Goal: Task Accomplishment & Management: Manage account settings

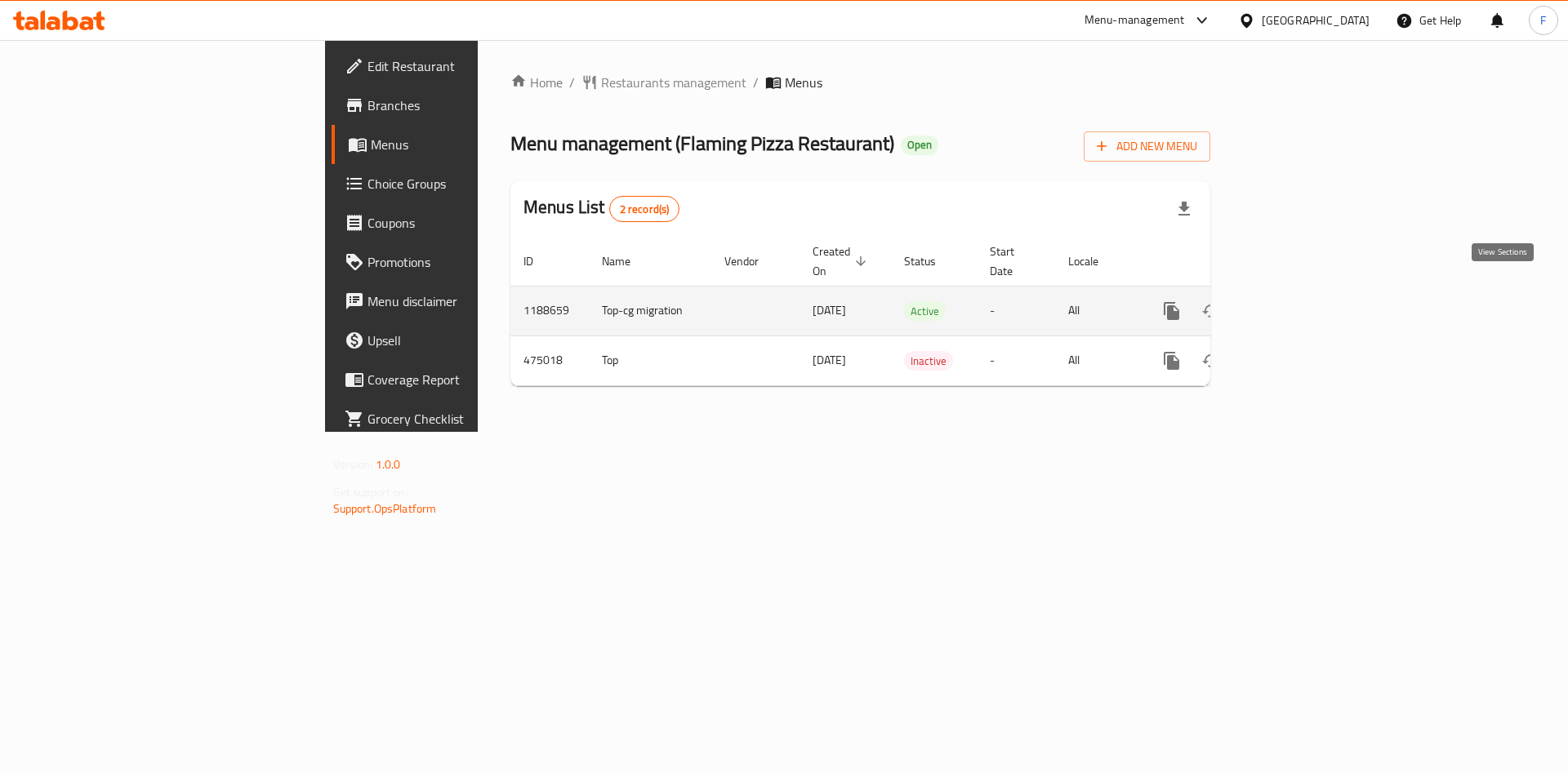
click at [1299, 301] on icon "enhanced table" at bounding box center [1289, 311] width 20 height 20
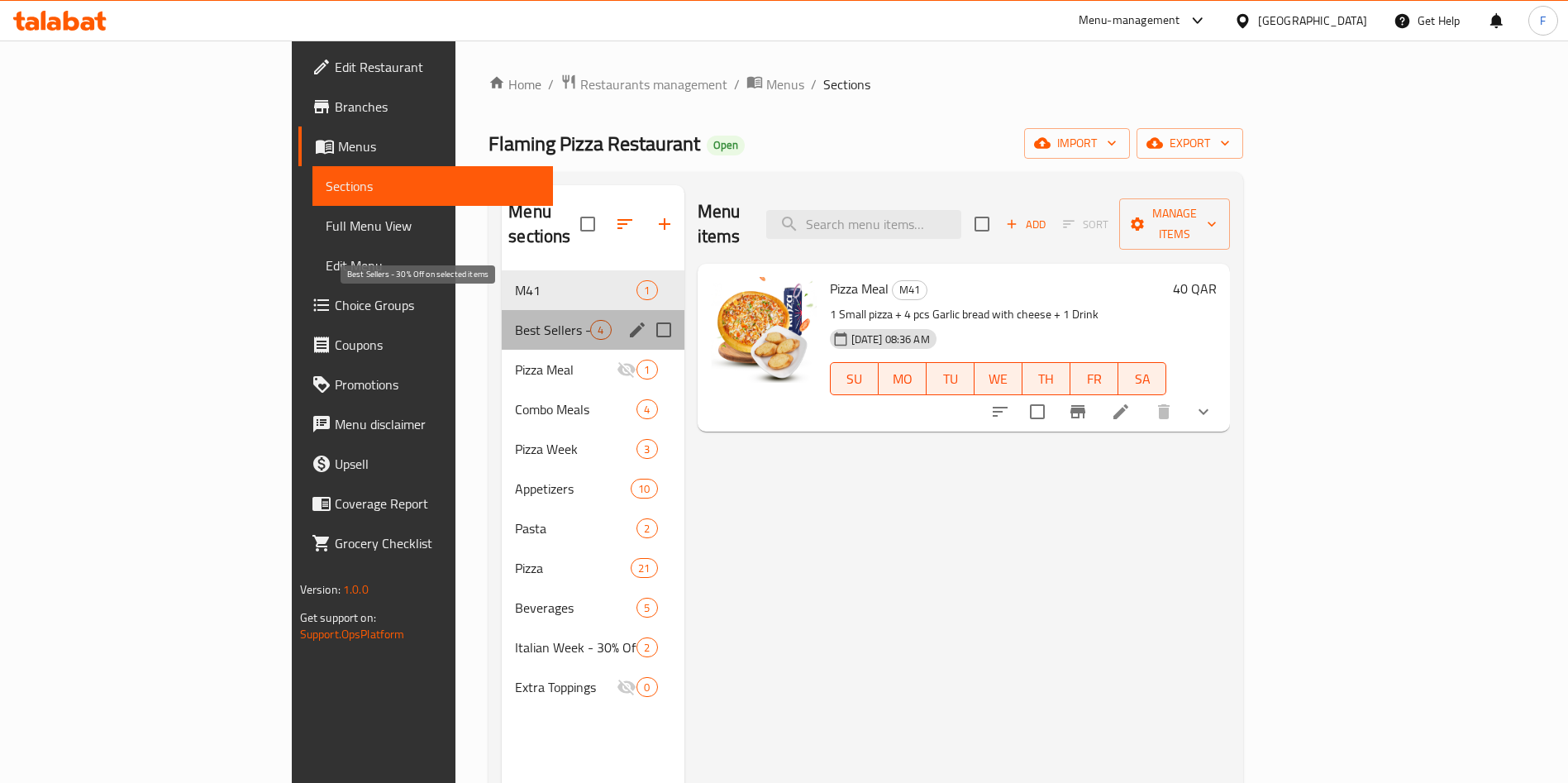
click at [515, 320] on span "Best Sellers - 30% Off on selected items" at bounding box center [552, 330] width 75 height 20
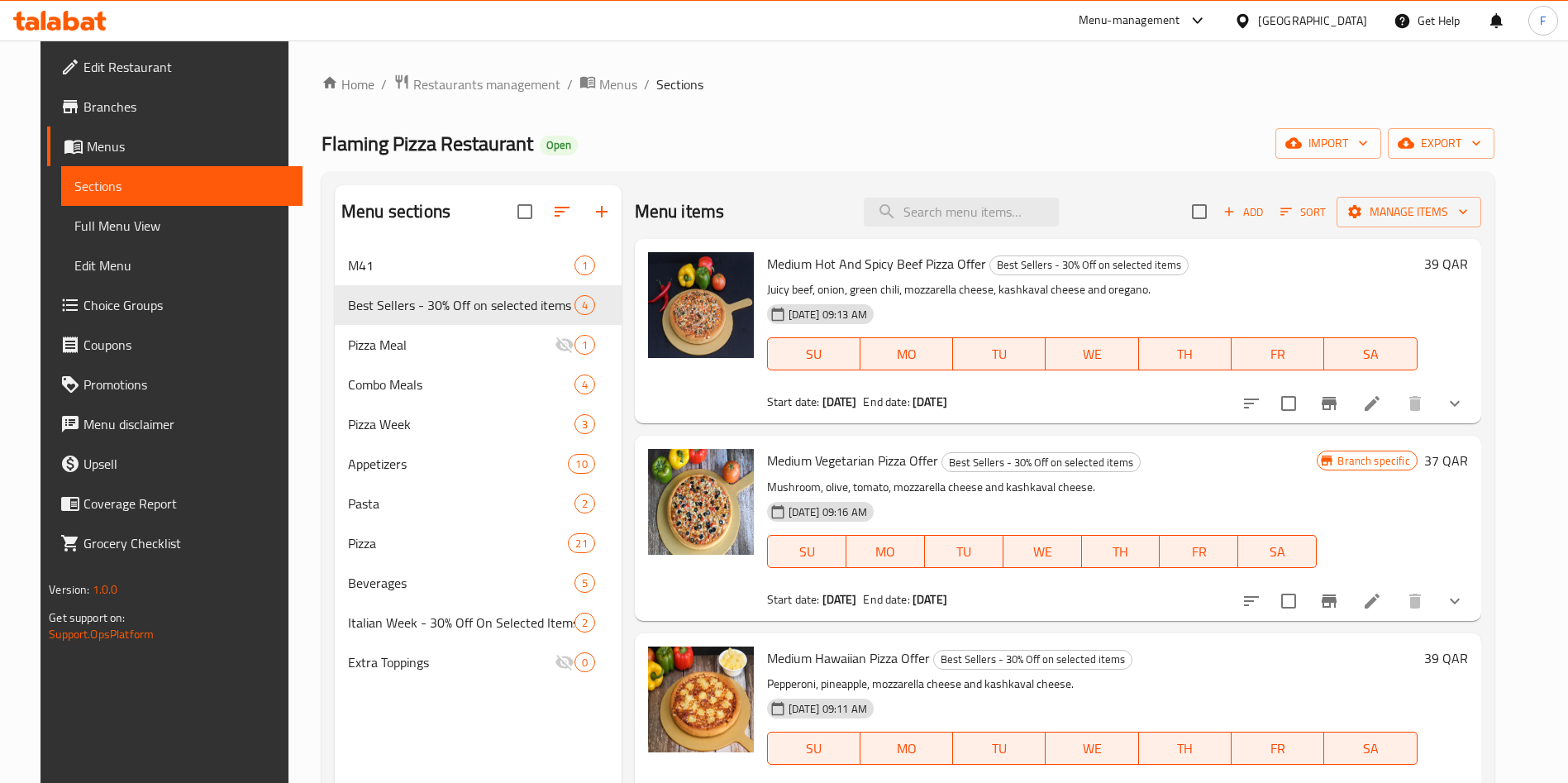
click at [1375, 409] on li at bounding box center [1371, 404] width 46 height 30
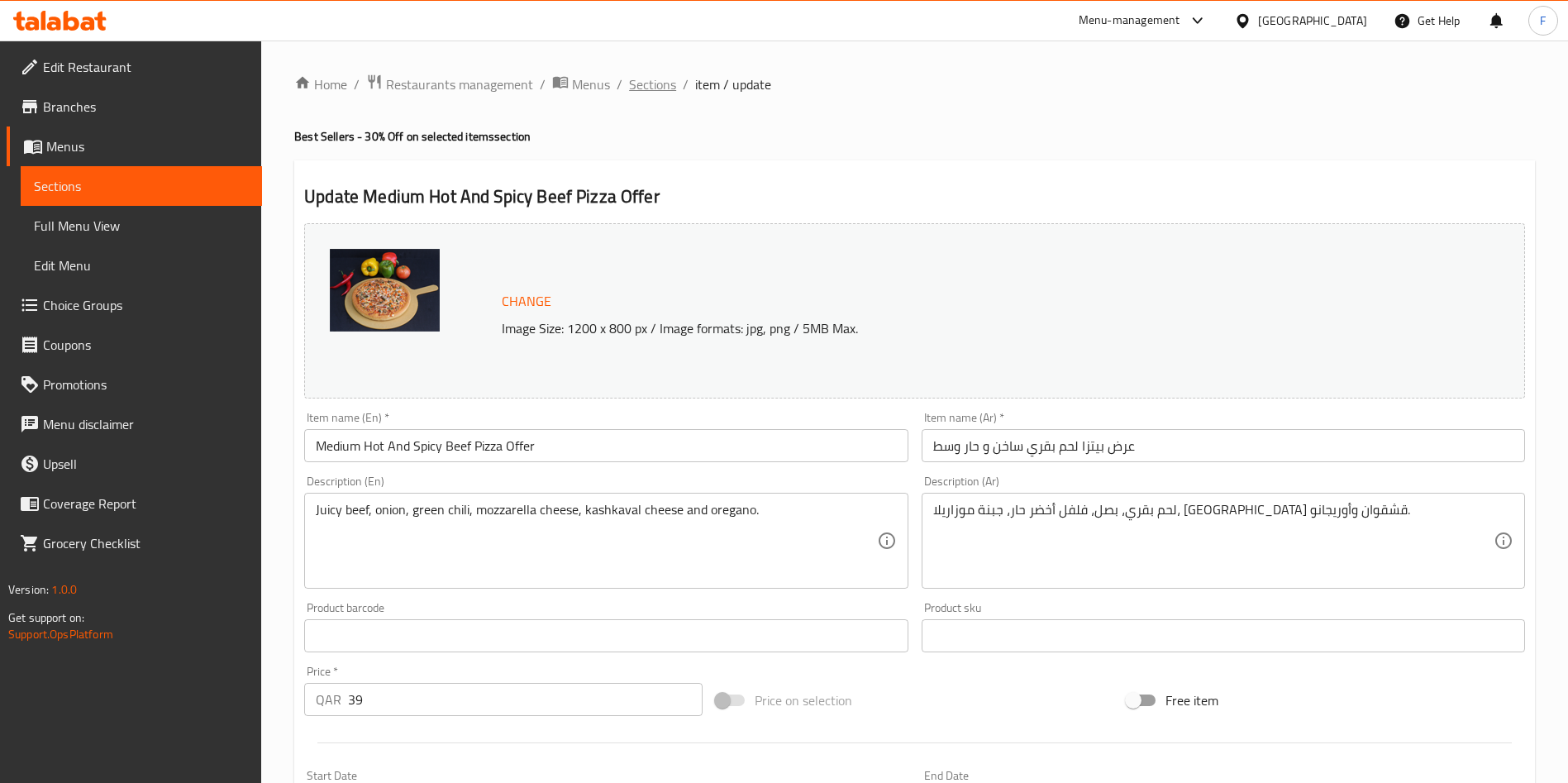
click at [648, 89] on span "Sections" at bounding box center [652, 84] width 47 height 20
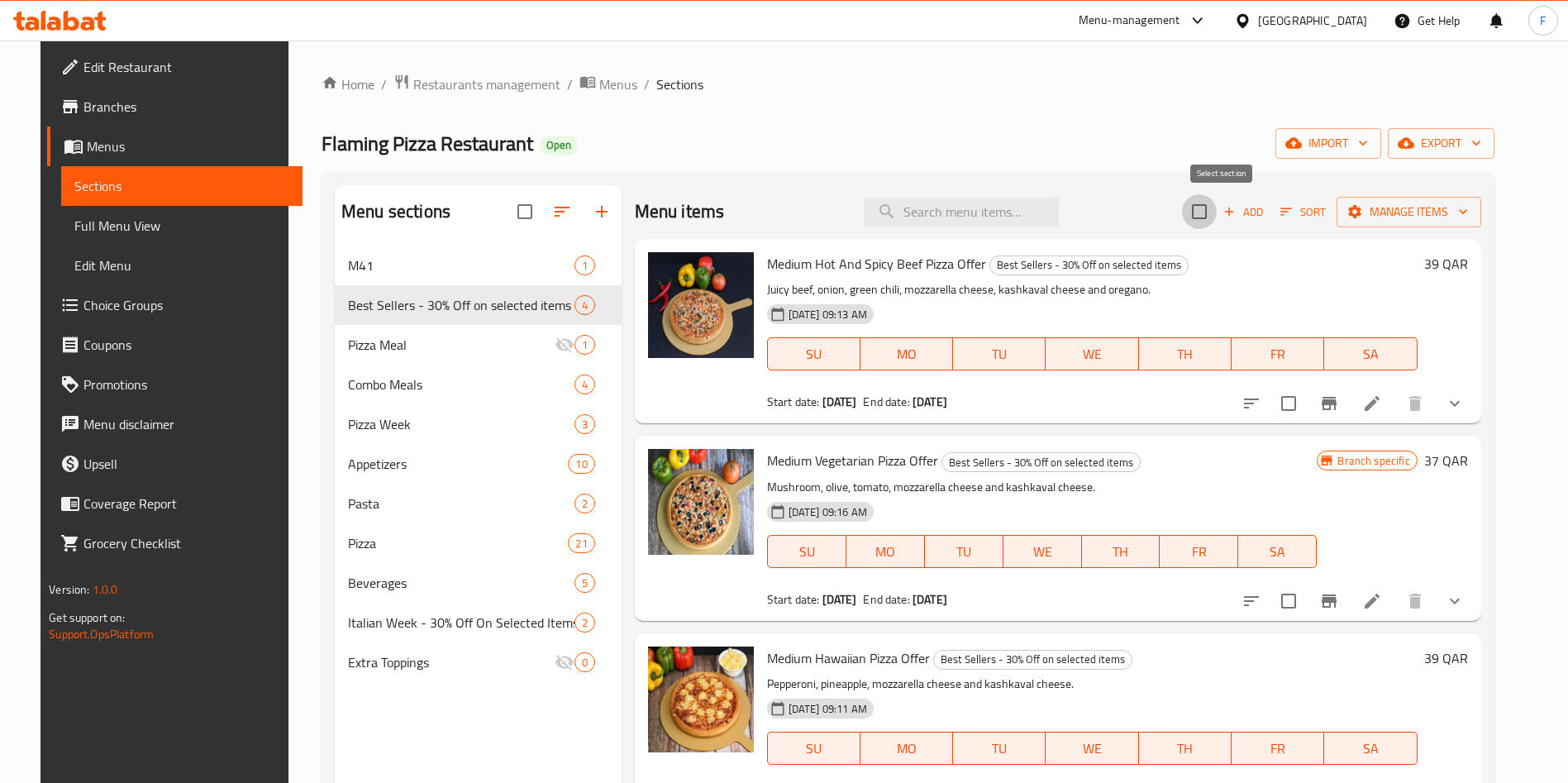
click at [1217, 218] on input "checkbox" at bounding box center [1199, 211] width 35 height 35
checkbox input "true"
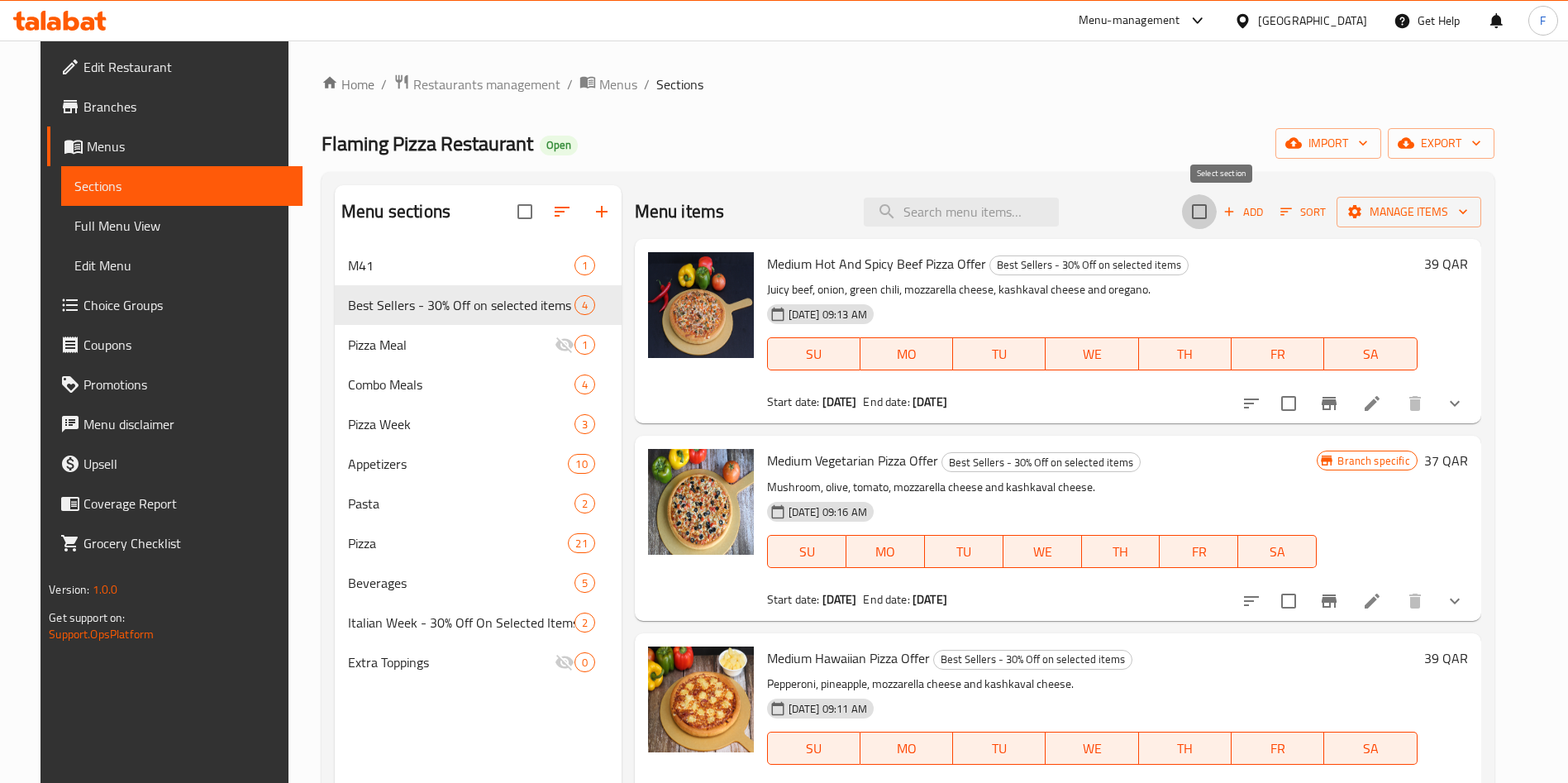
checkbox input "true"
click at [1436, 218] on span "Manage items" at bounding box center [1409, 212] width 118 height 21
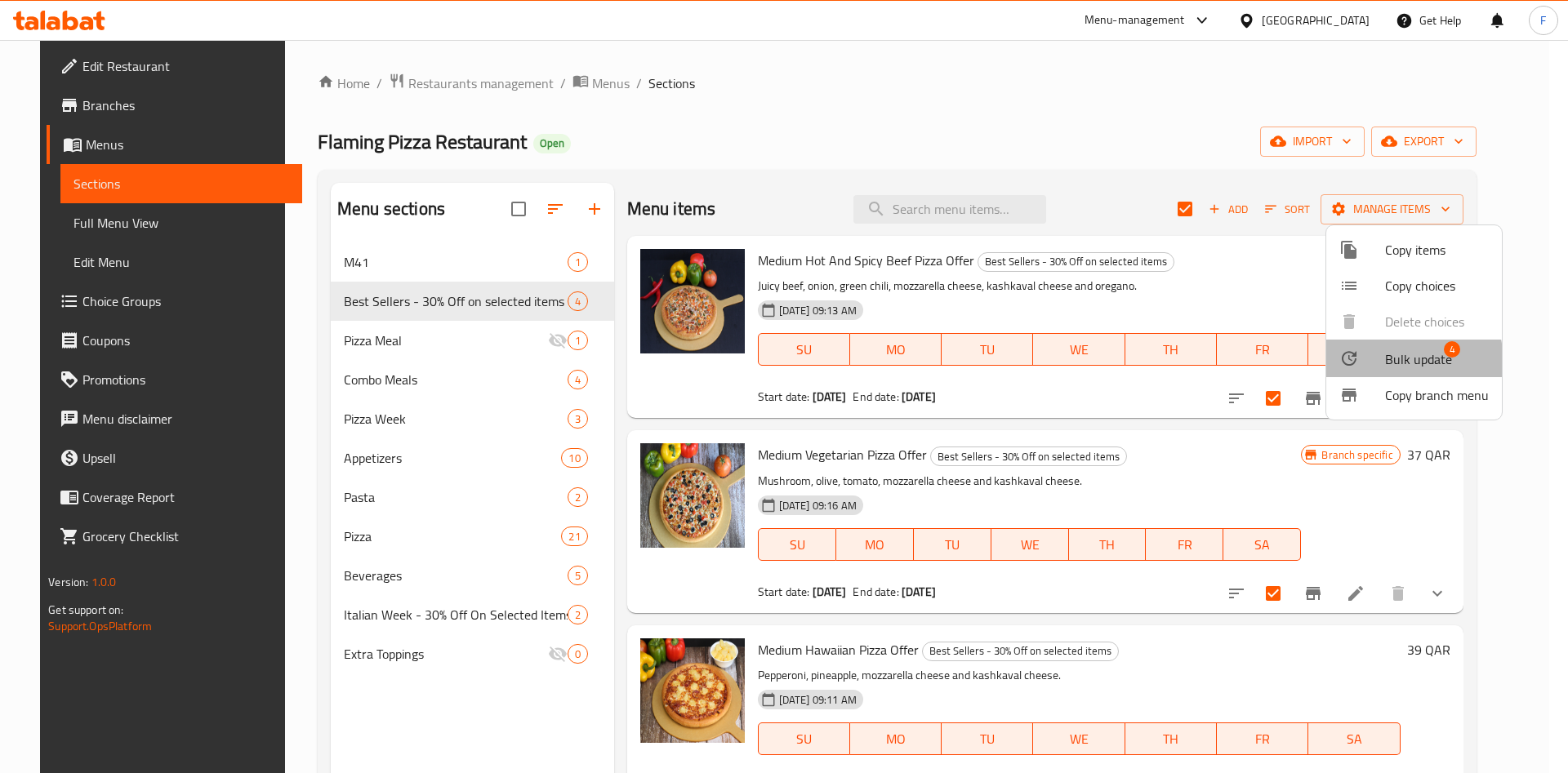
click at [1380, 363] on div at bounding box center [1362, 358] width 46 height 20
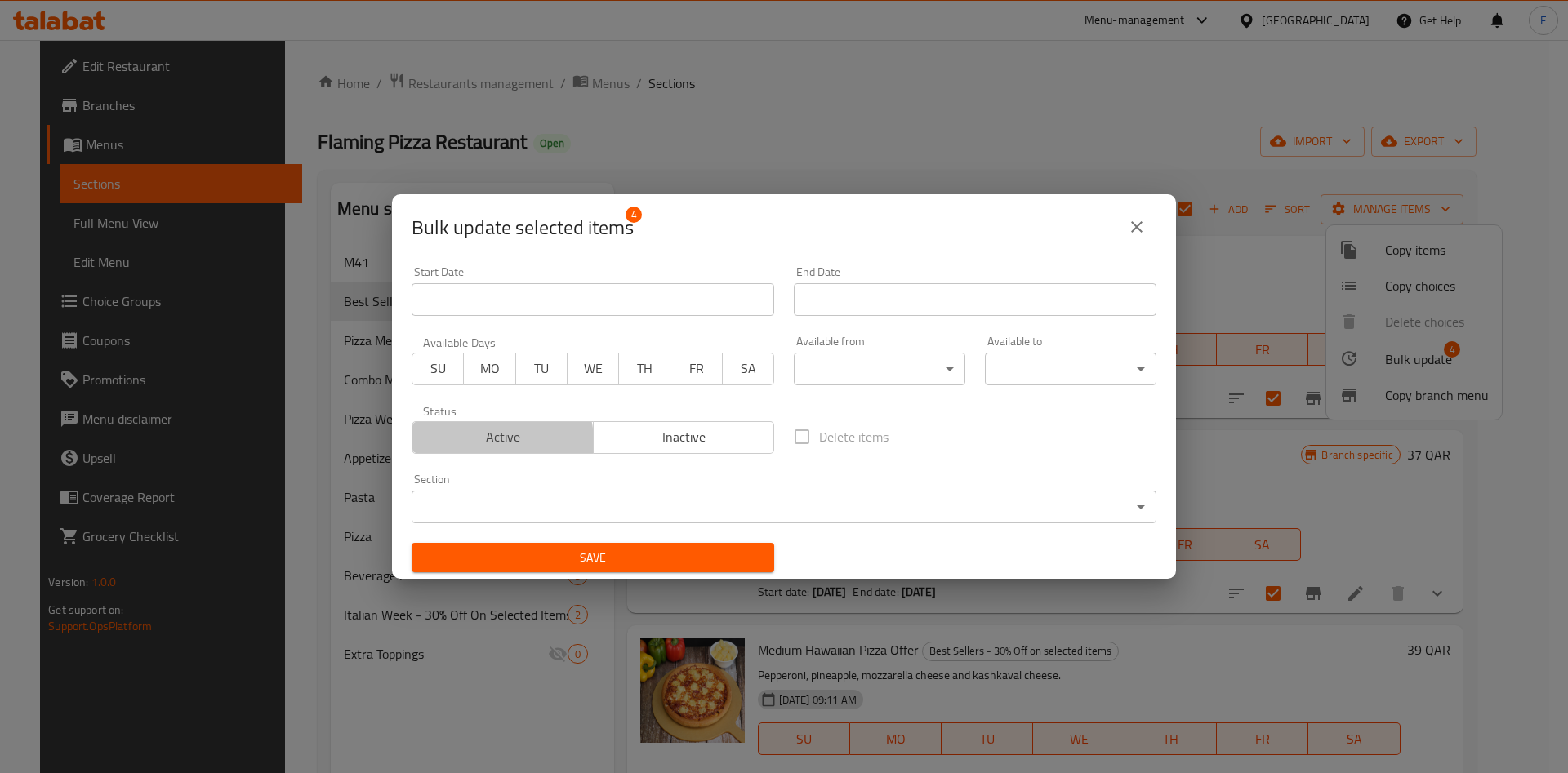
click at [502, 440] on span "Active" at bounding box center [503, 437] width 168 height 24
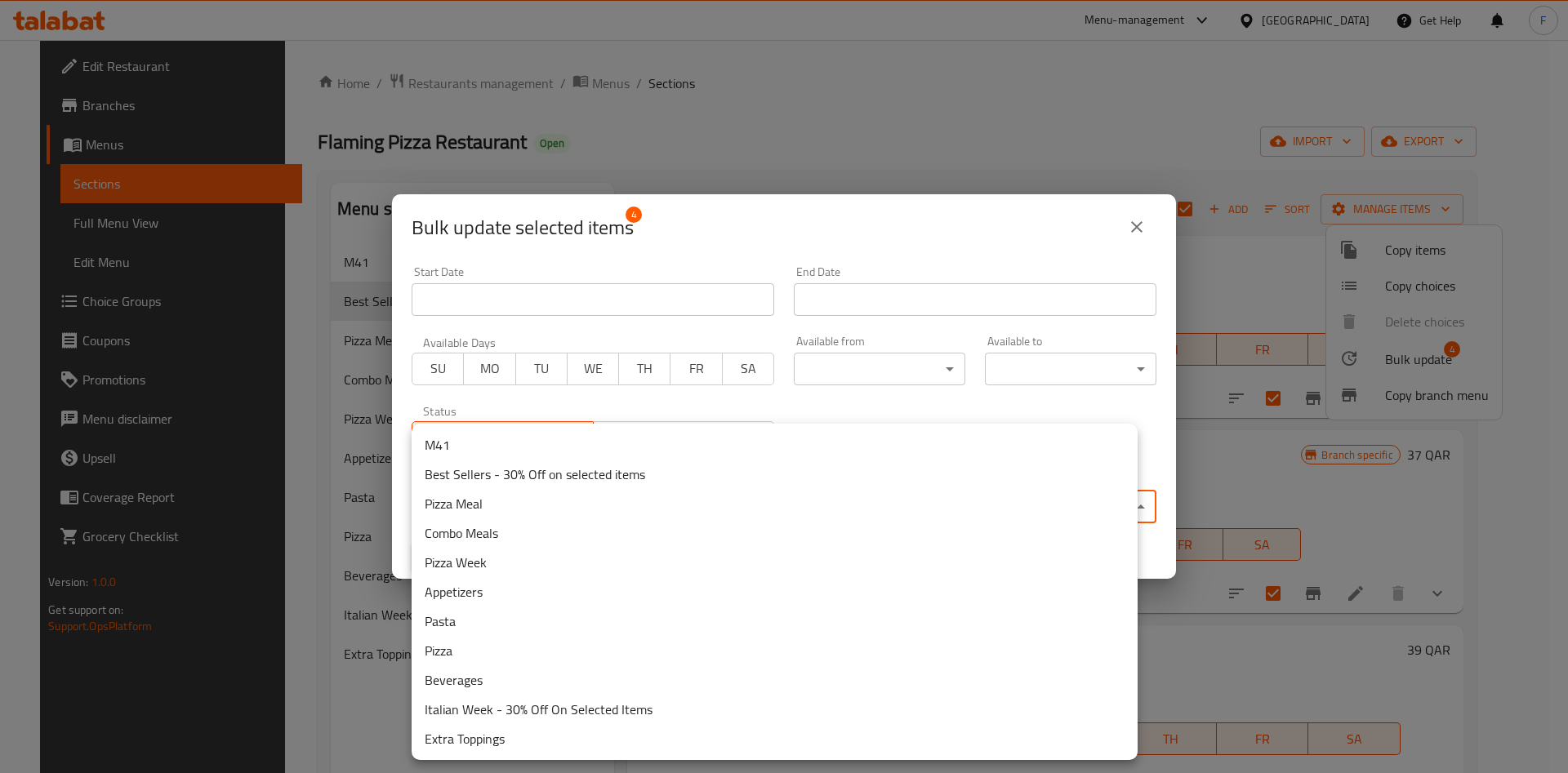
click at [711, 508] on body "​ Menu-management [GEOGRAPHIC_DATA] Get Help F Edit Restaurant Branches Menus S…" at bounding box center [784, 406] width 1568 height 733
click at [535, 482] on li "Best Sellers - 30% Off on selected items" at bounding box center [774, 474] width 726 height 29
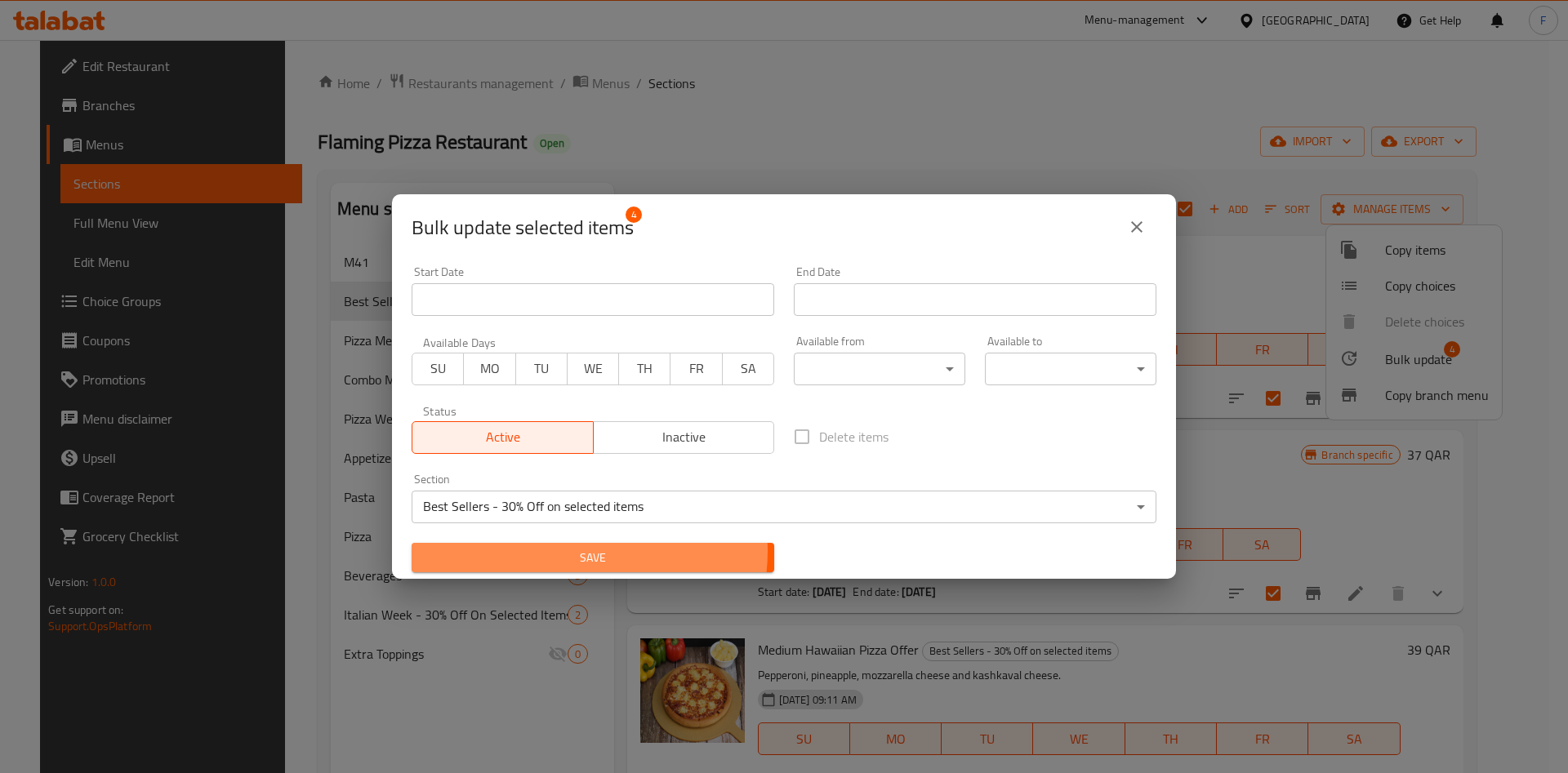
click at [576, 551] on span "Save" at bounding box center [593, 558] width 337 height 21
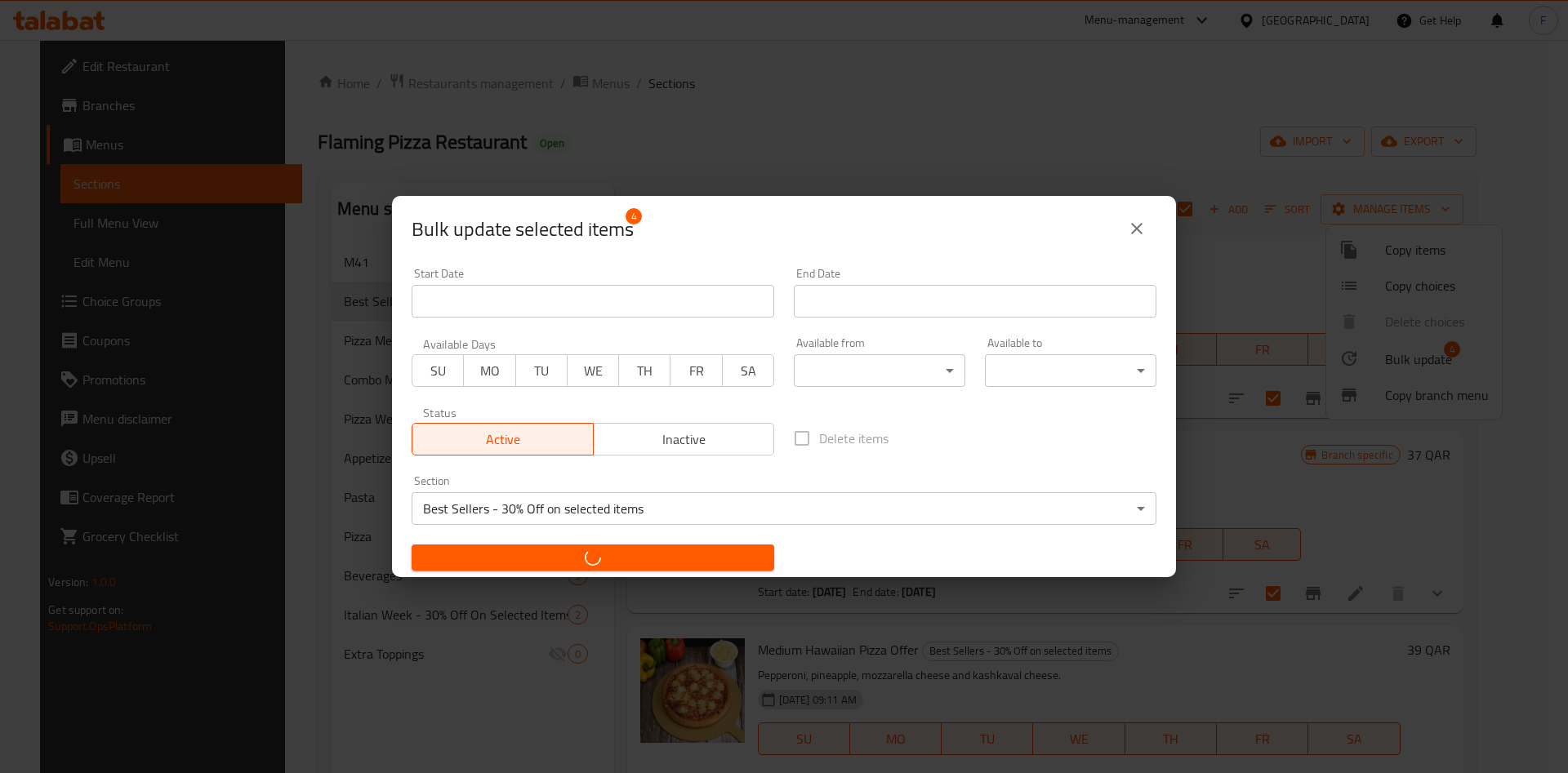
checkbox input "false"
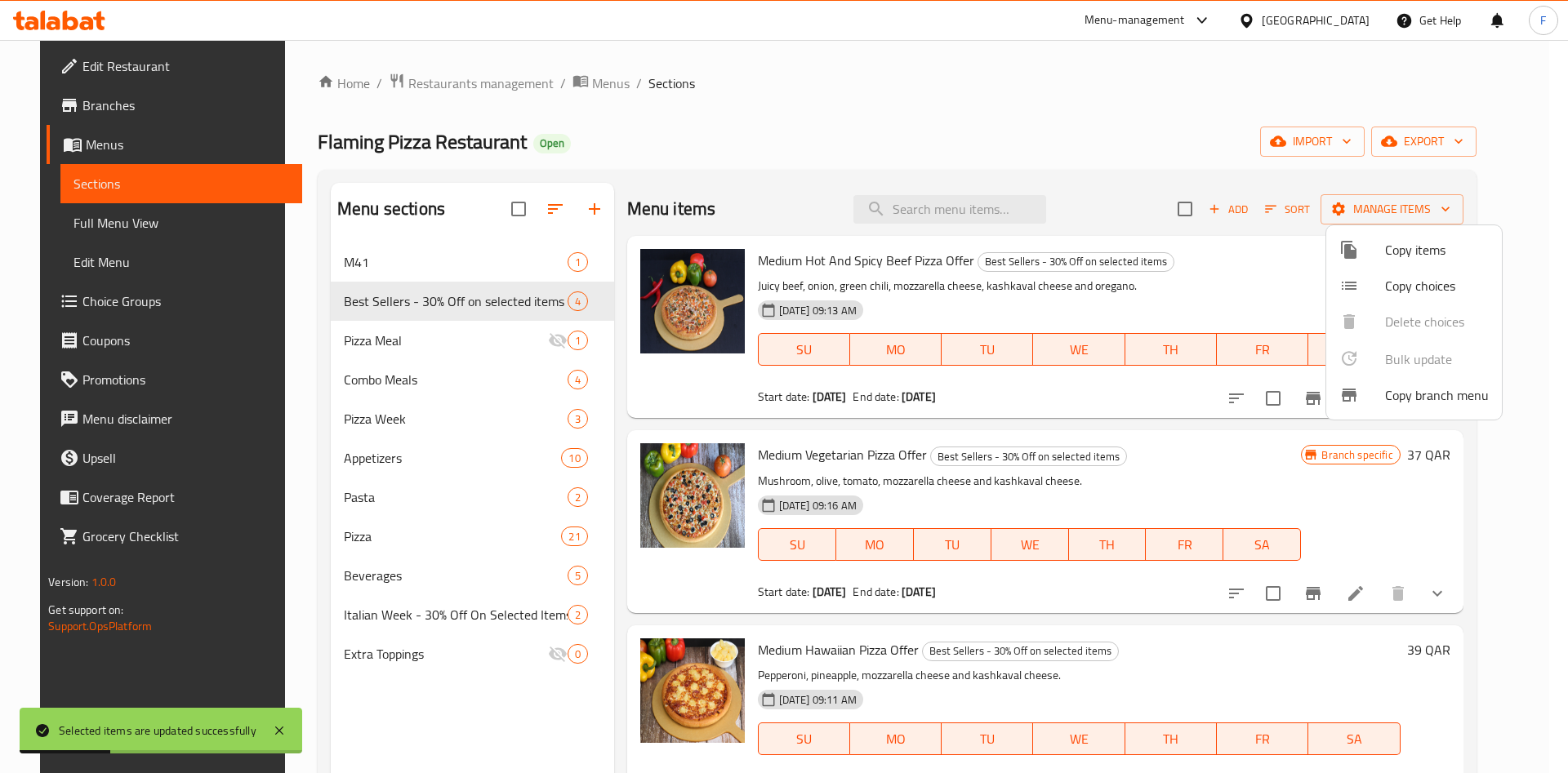
click at [1118, 80] on div at bounding box center [784, 386] width 1568 height 773
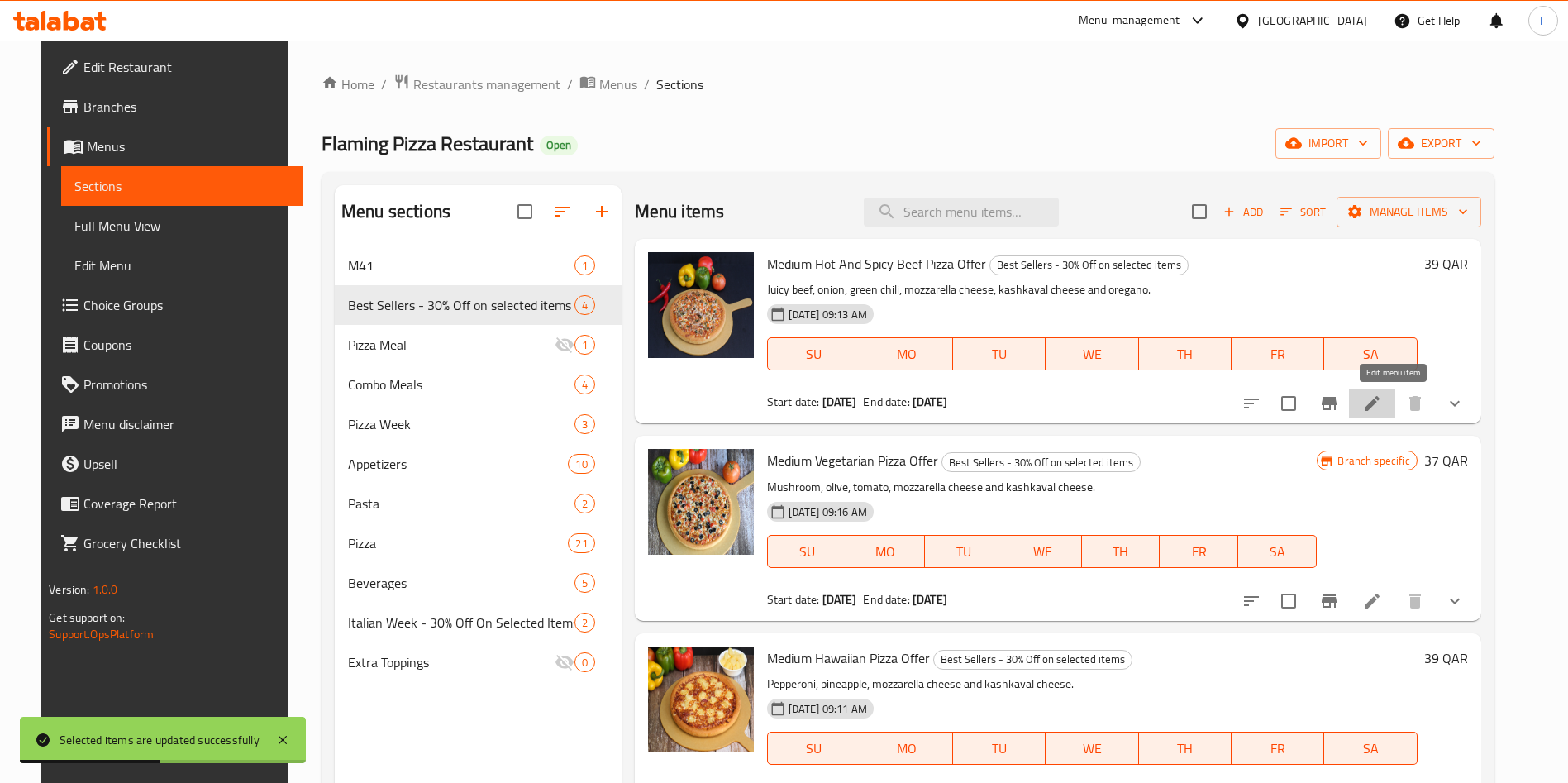
click at [1382, 401] on icon at bounding box center [1371, 403] width 20 height 20
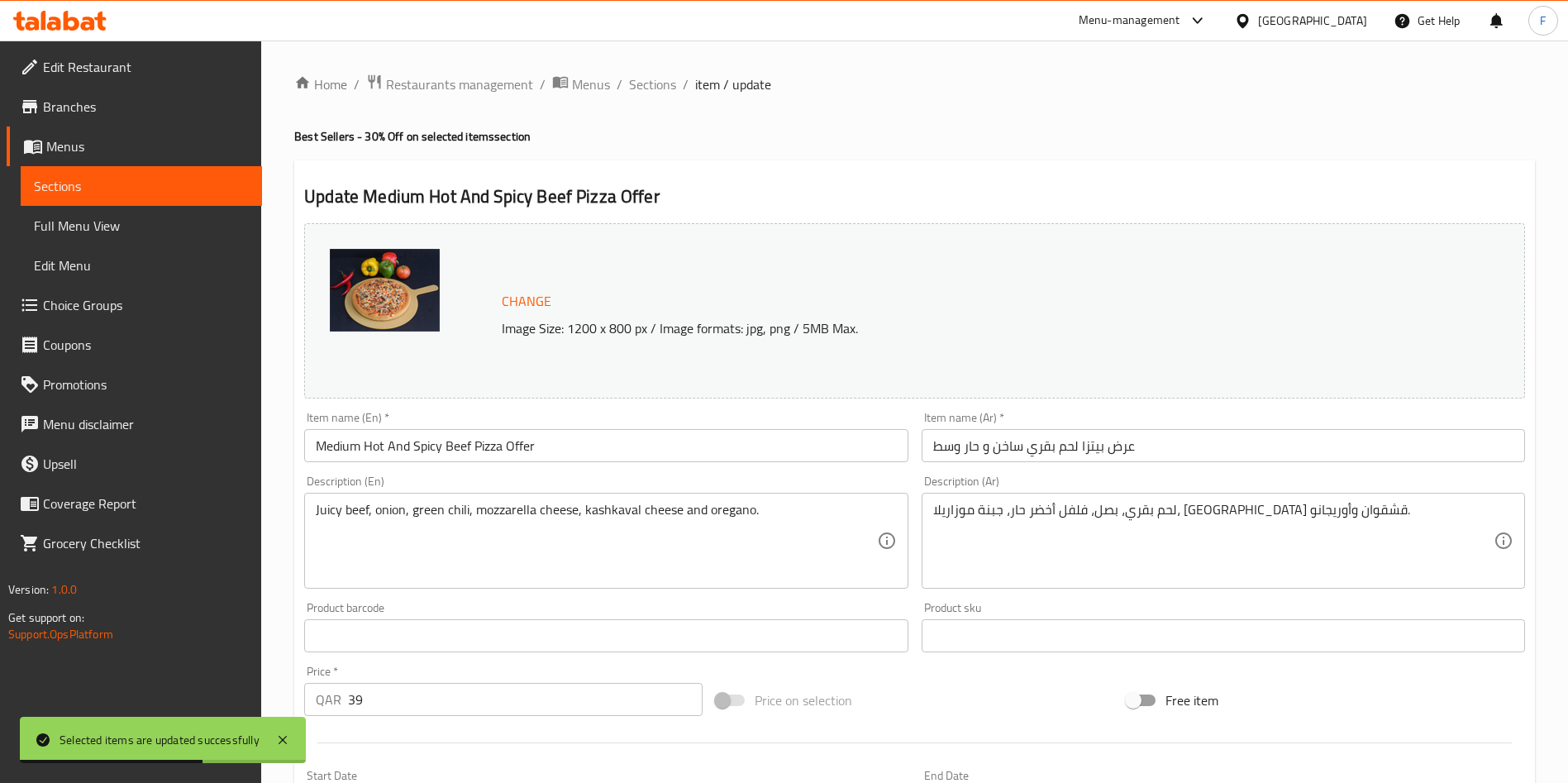
scroll to position [437, 0]
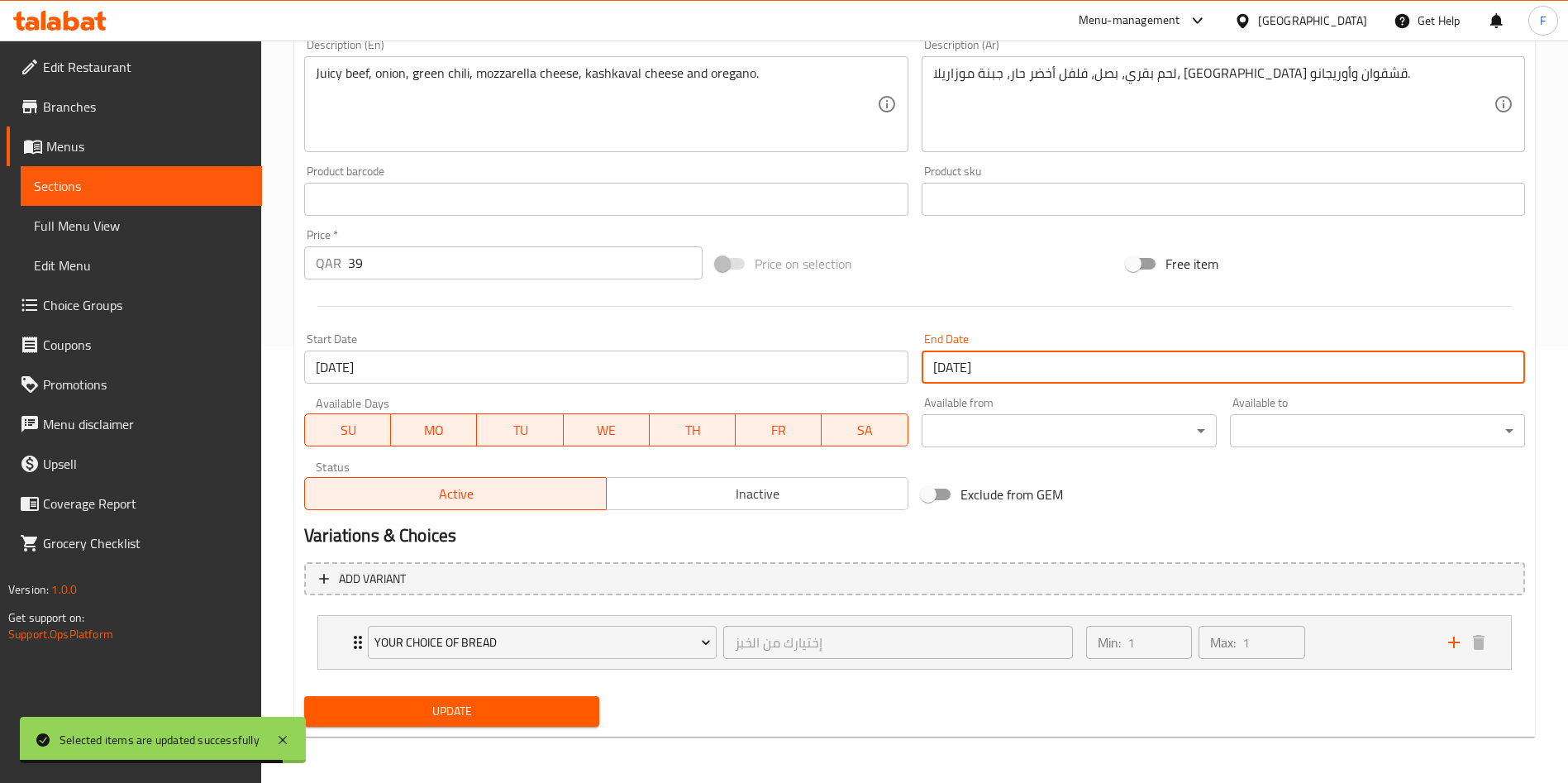
click at [1138, 351] on input "[DATE]" at bounding box center [1224, 367] width 604 height 33
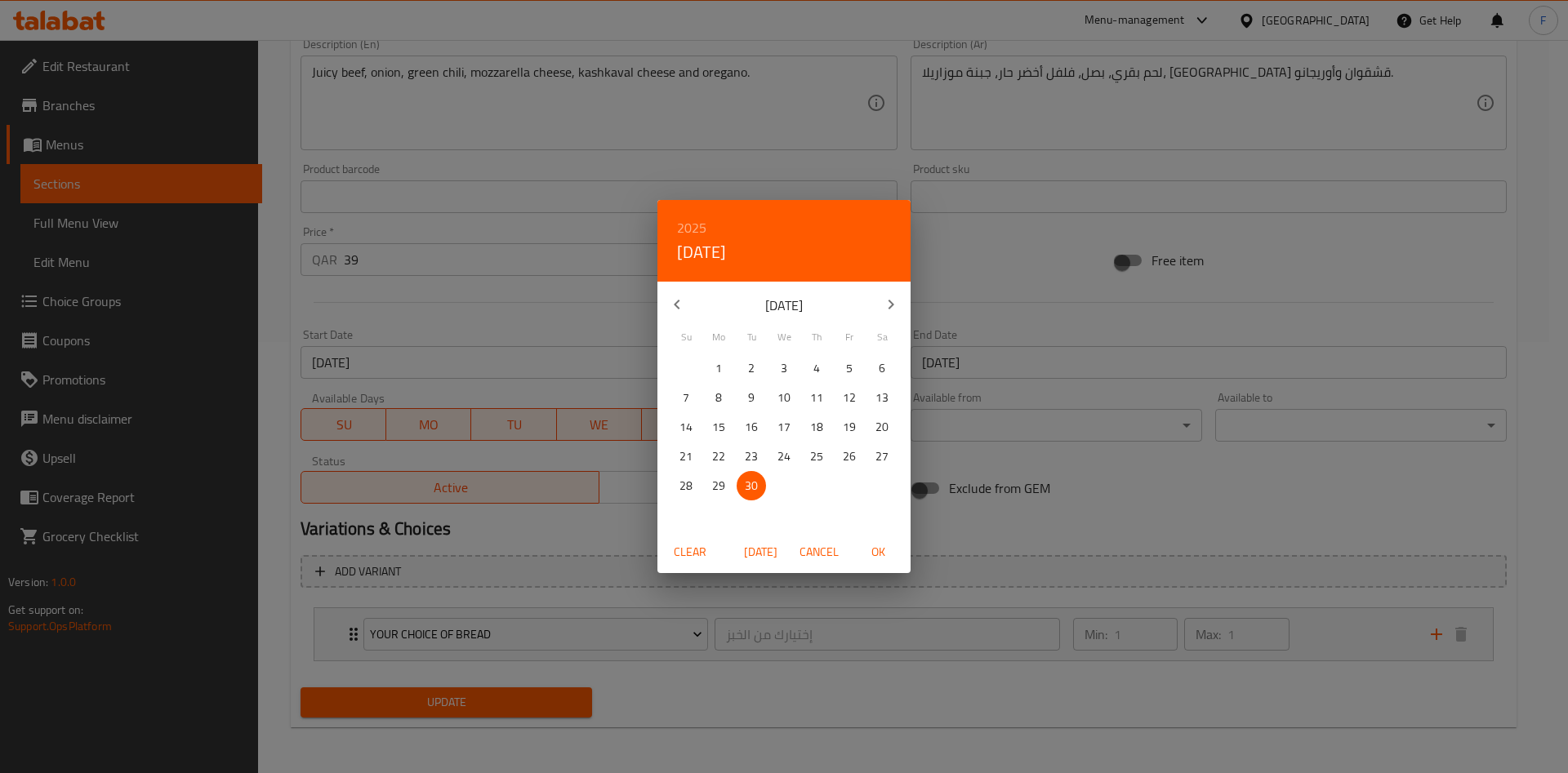
click at [1089, 273] on div "2025 Tue, Sep [DATE] Mo Tu We Th Fr Sa 31 1 2 3 4 5 6 7 8 9 10 11 12 13 14 15 1…" at bounding box center [784, 386] width 1568 height 773
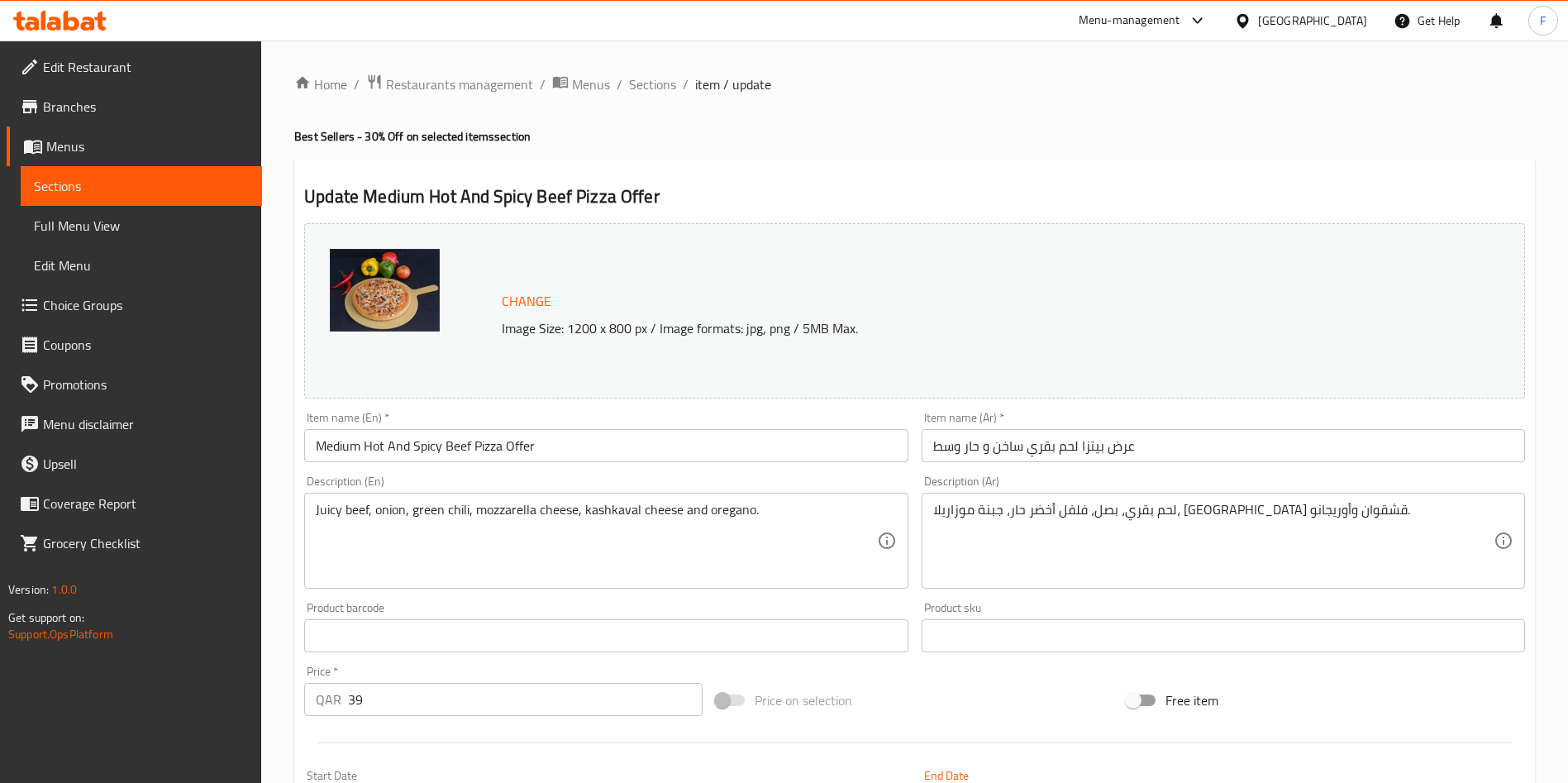
scroll to position [225, 0]
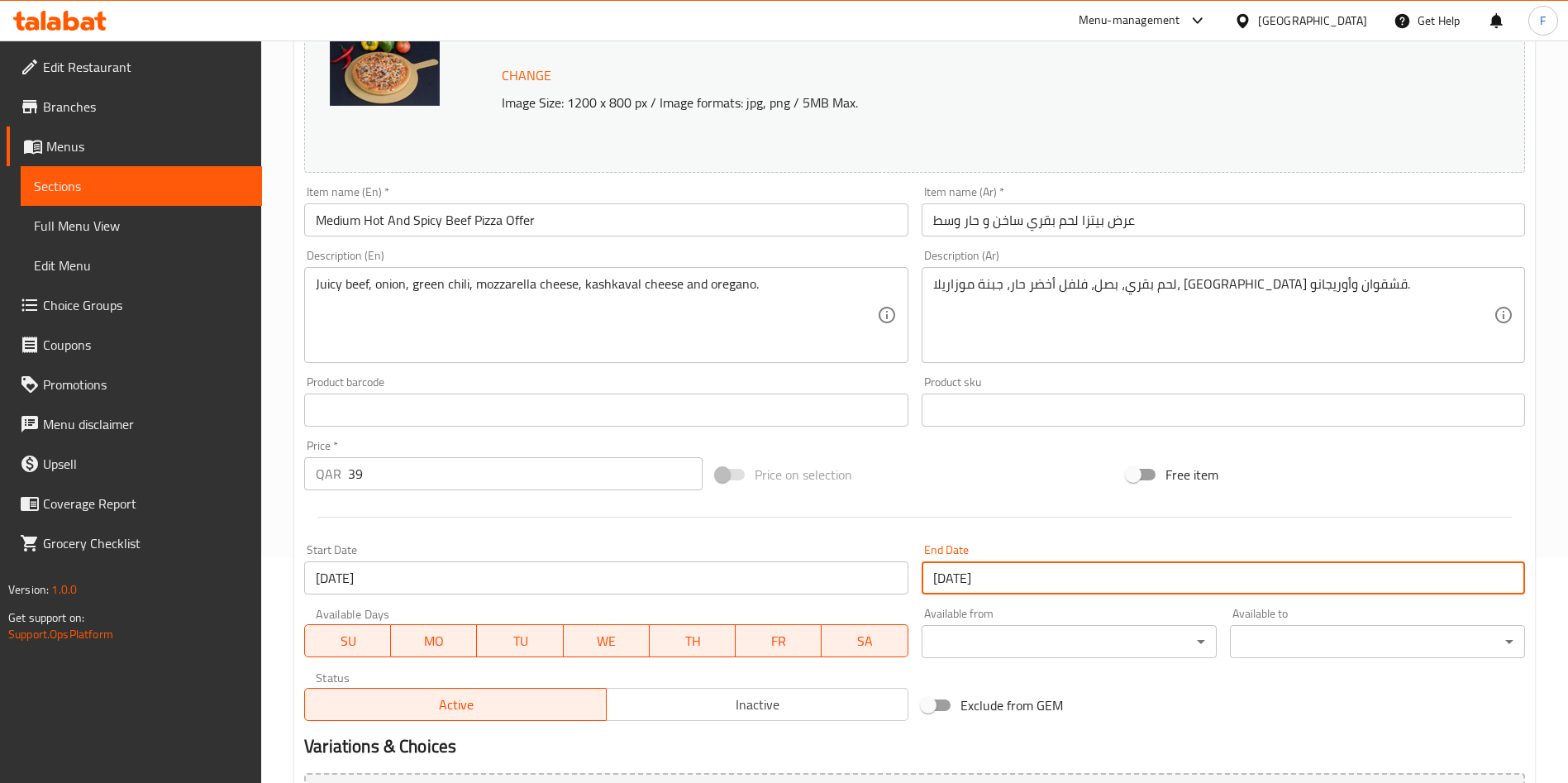
click at [1027, 580] on input "[DATE]" at bounding box center [1224, 578] width 604 height 33
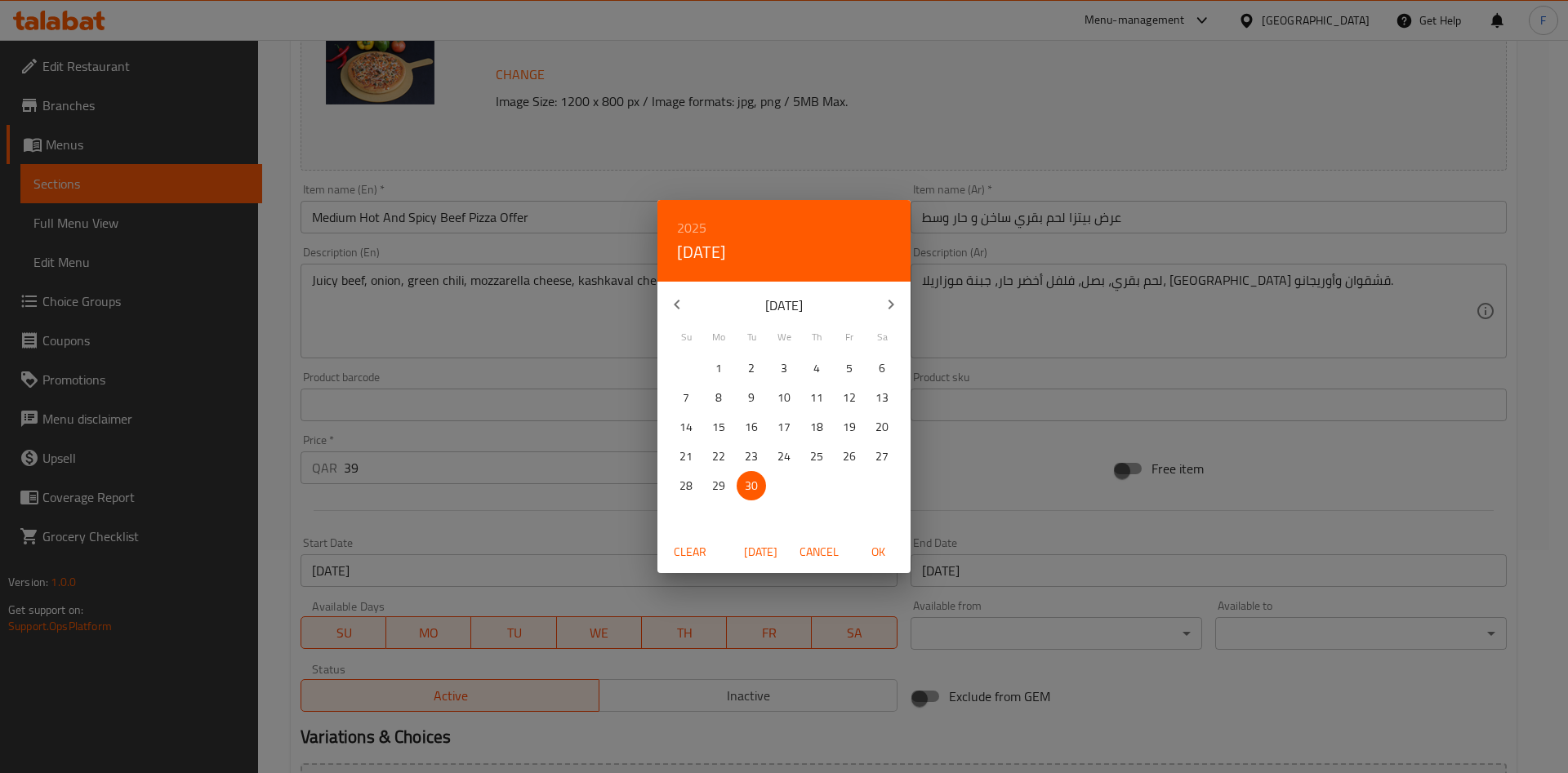
click at [1020, 485] on div "2025 Tue, Sep [DATE] Mo Tu We Th Fr Sa 31 1 2 3 4 5 6 7 8 9 10 11 12 13 14 15 1…" at bounding box center [784, 386] width 1568 height 773
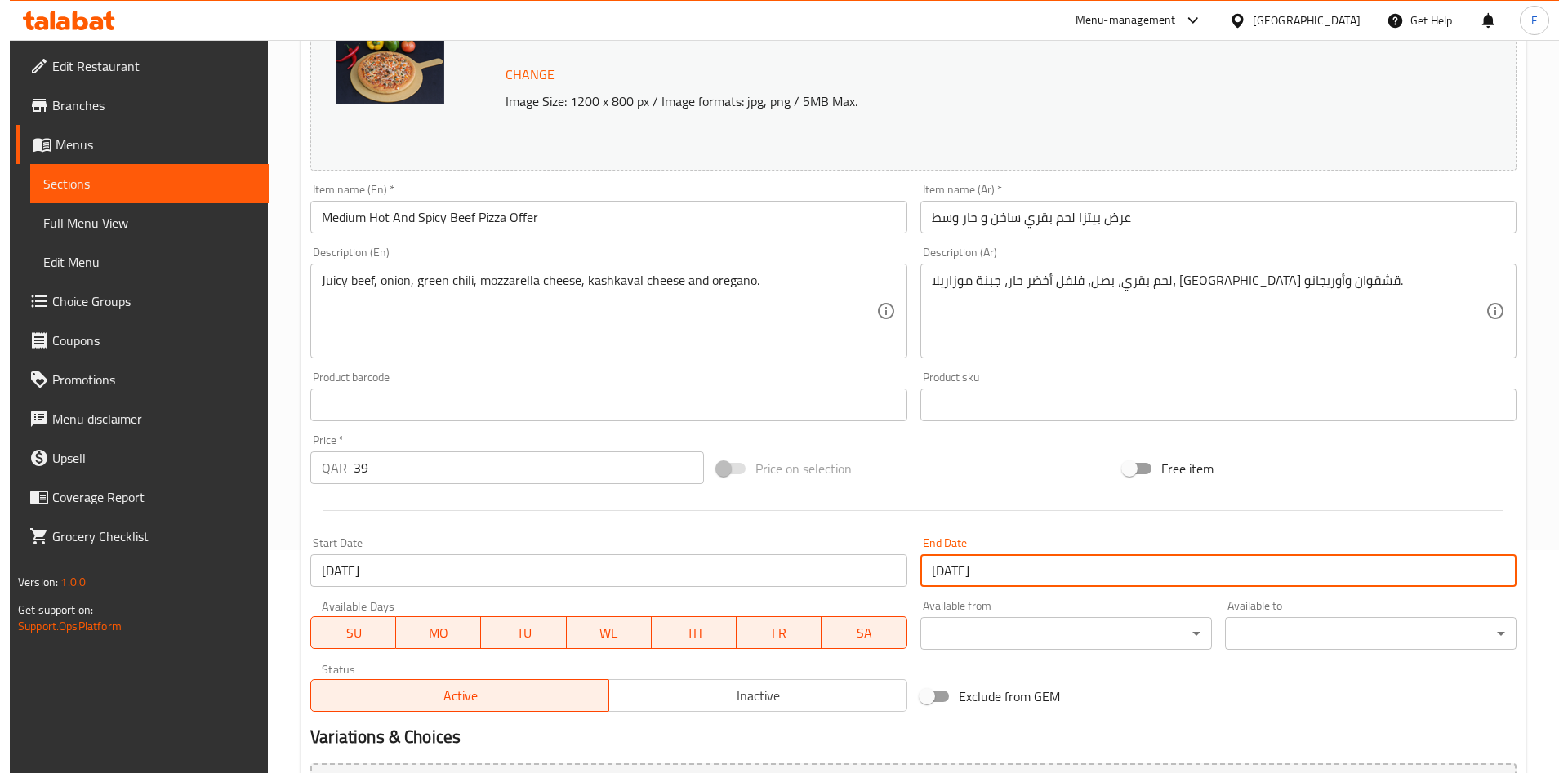
scroll to position [0, 0]
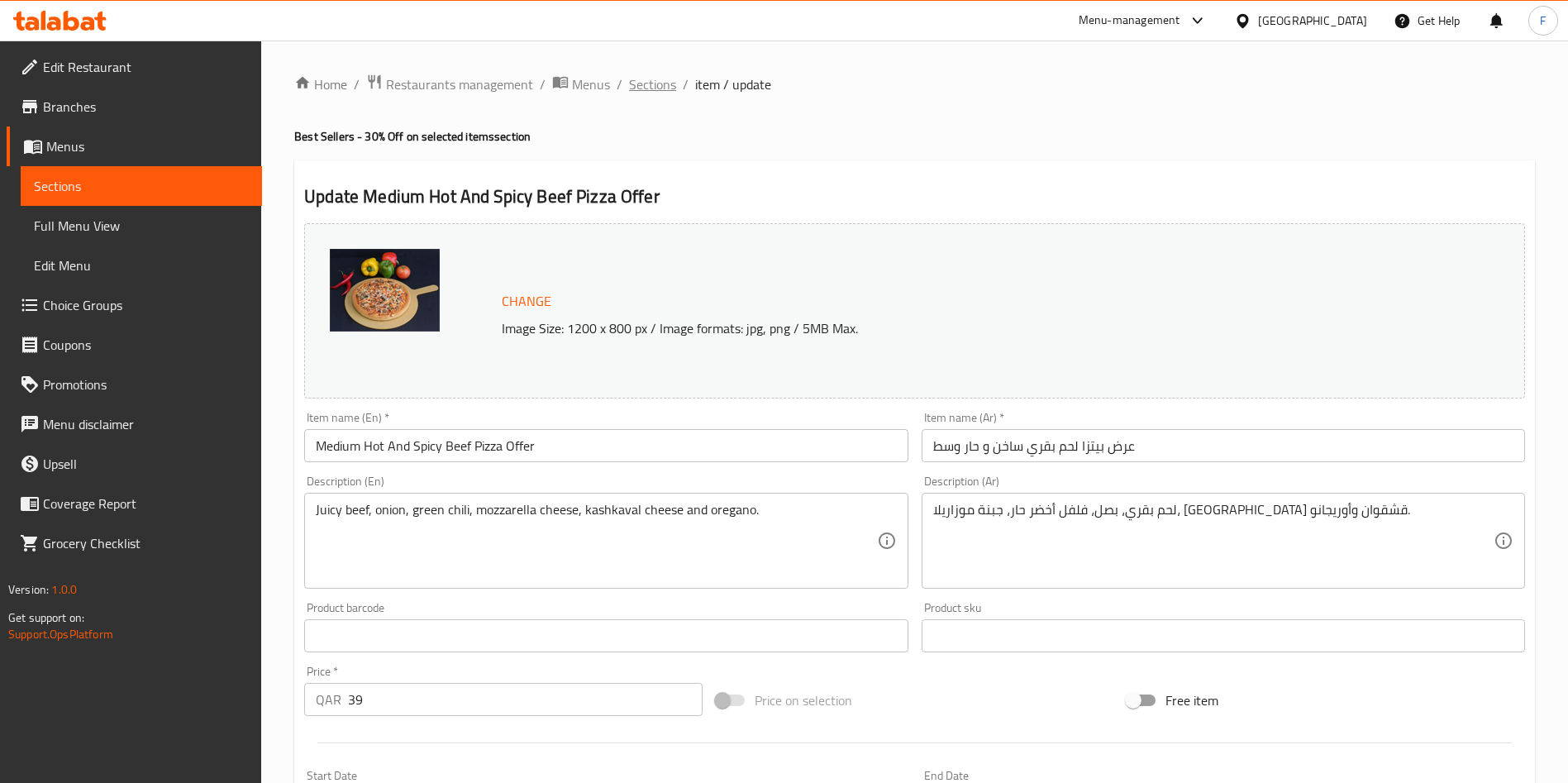
click at [644, 78] on span "Sections" at bounding box center [652, 84] width 47 height 20
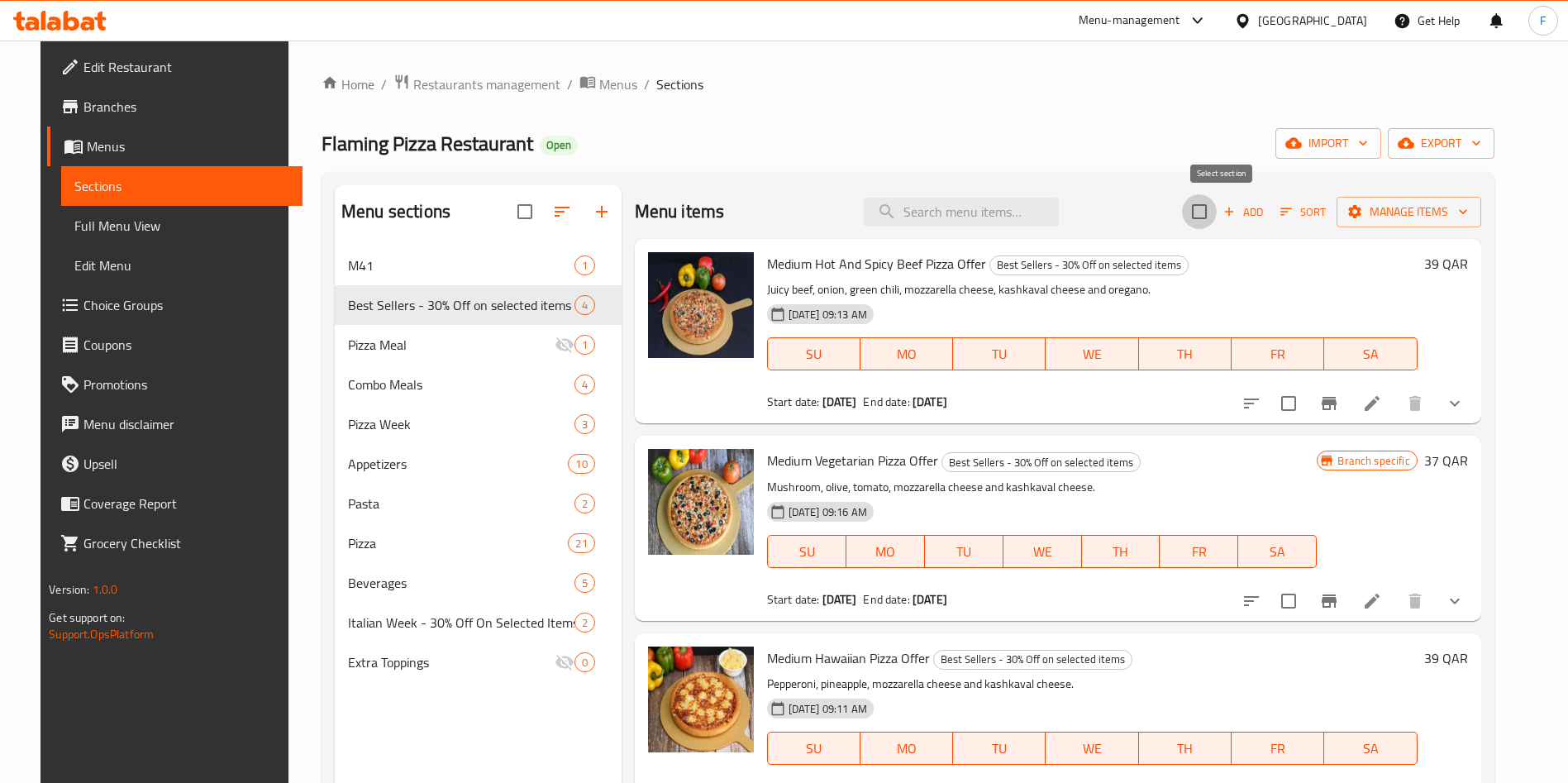
click at [1217, 210] on input "checkbox" at bounding box center [1199, 211] width 35 height 35
checkbox input "true"
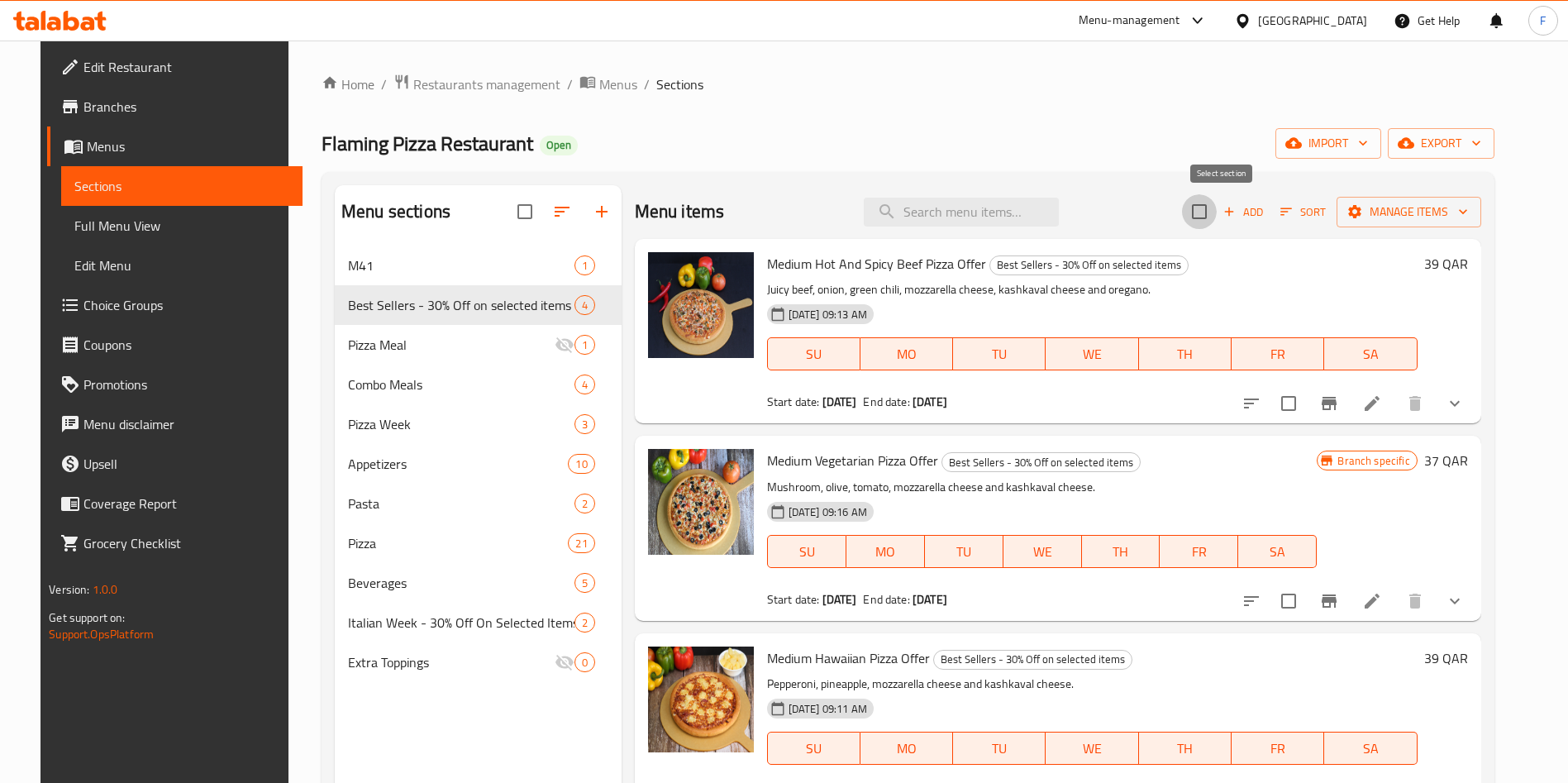
checkbox input "true"
click at [1410, 224] on button "Manage items" at bounding box center [1409, 211] width 144 height 30
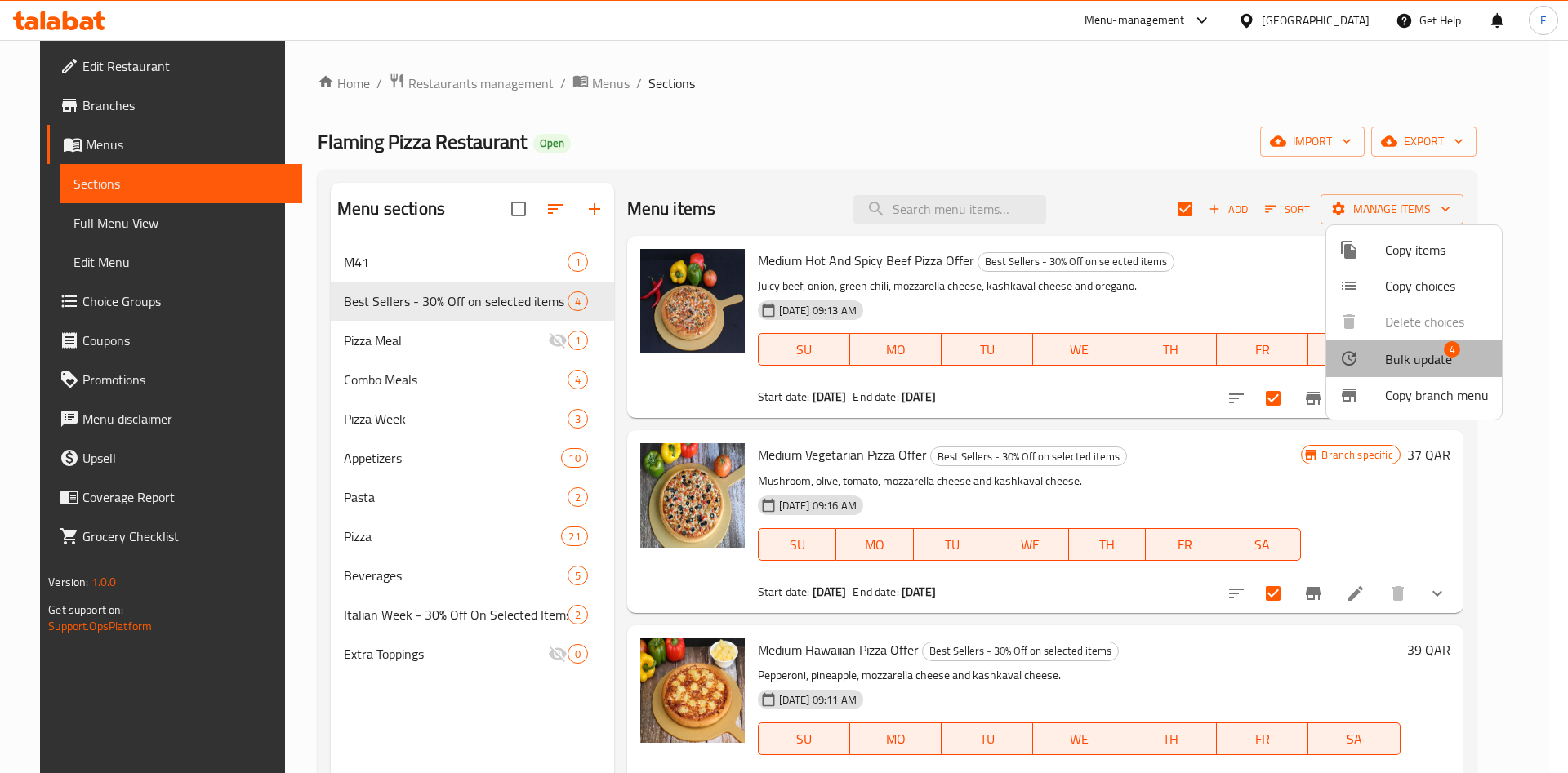
click at [1421, 368] on span "Bulk update" at bounding box center [1419, 359] width 67 height 20
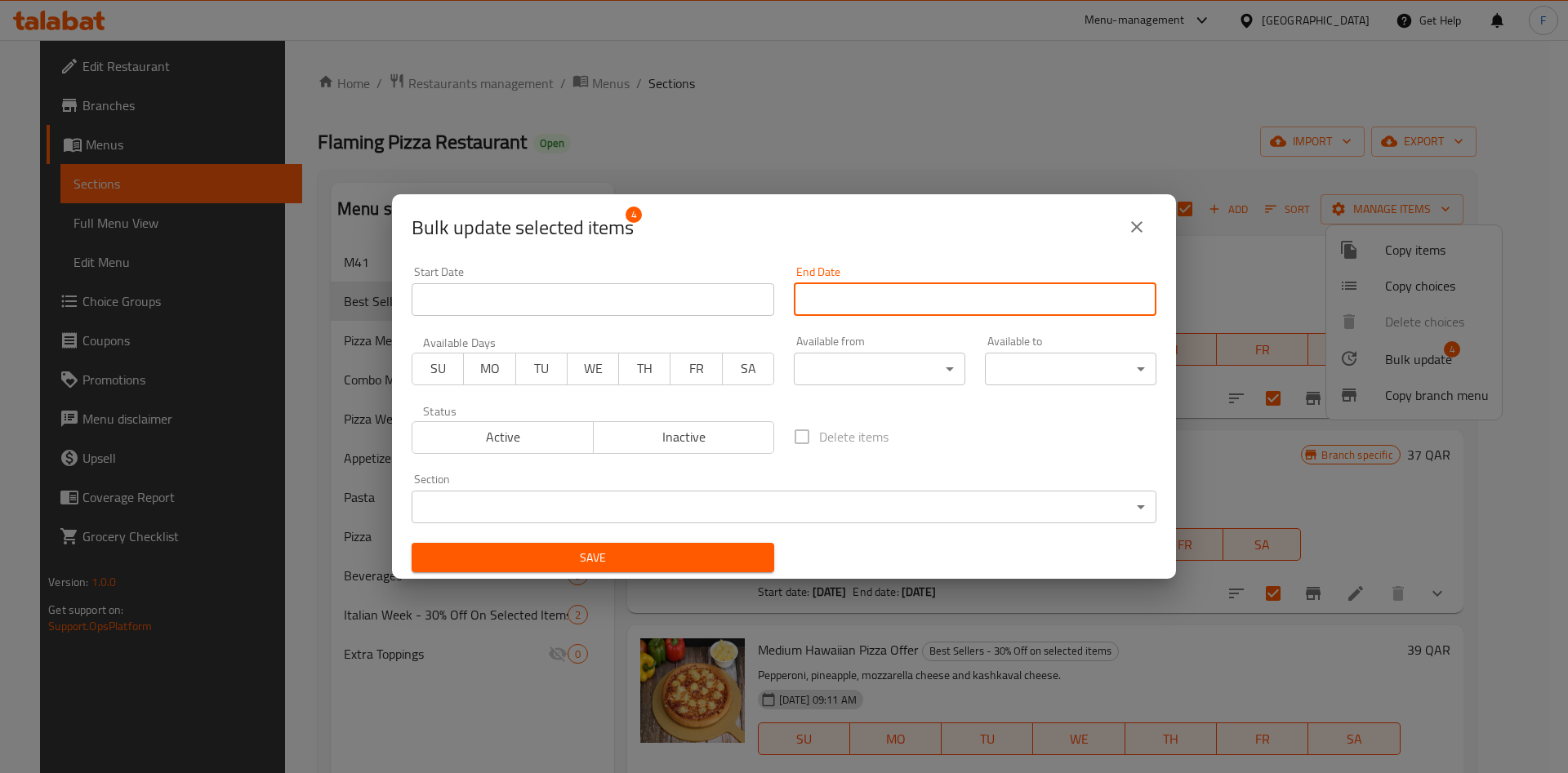
click at [882, 301] on input "Start Date" at bounding box center [975, 300] width 363 height 33
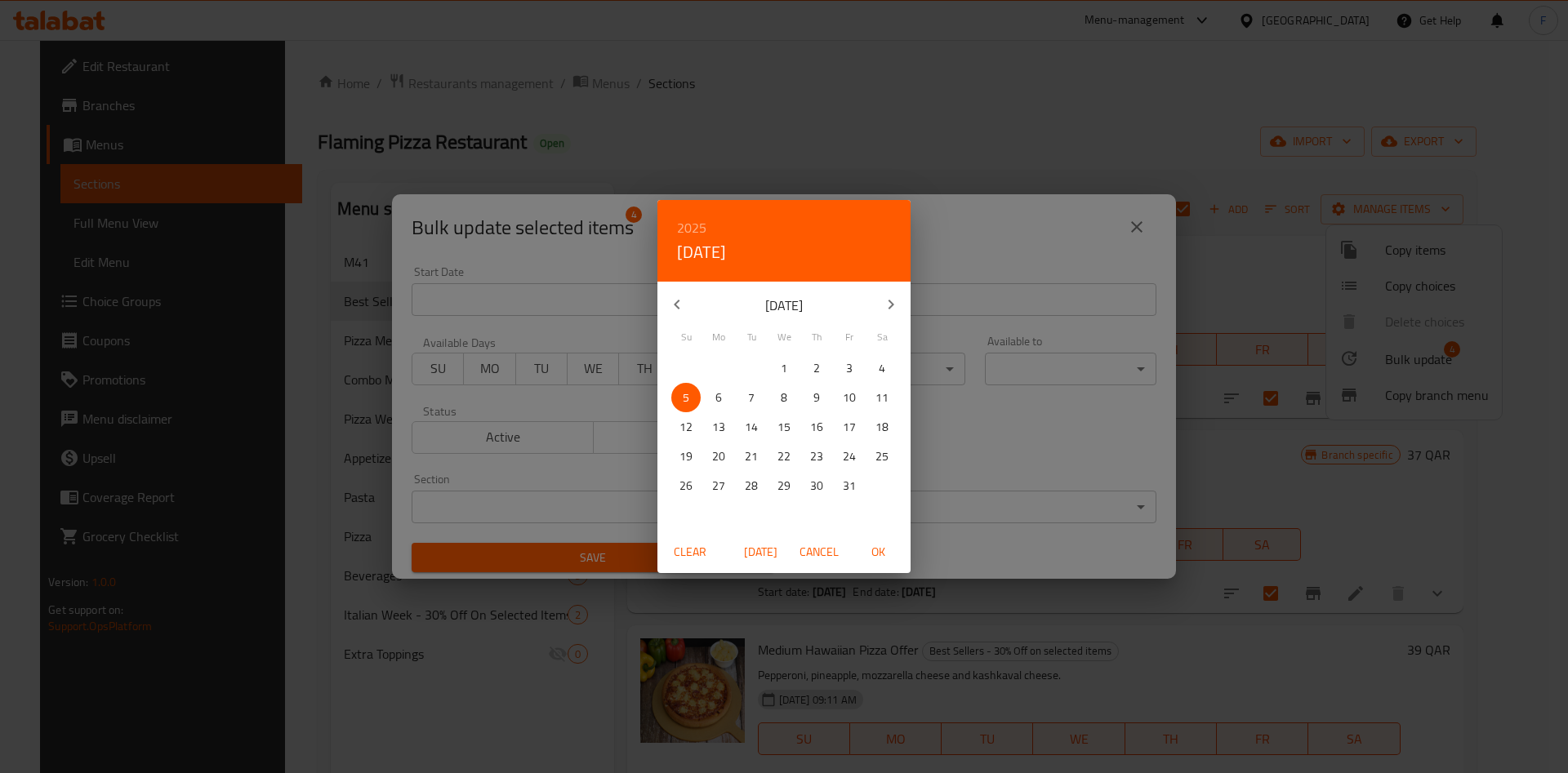
click at [886, 303] on icon "button" at bounding box center [890, 304] width 20 height 20
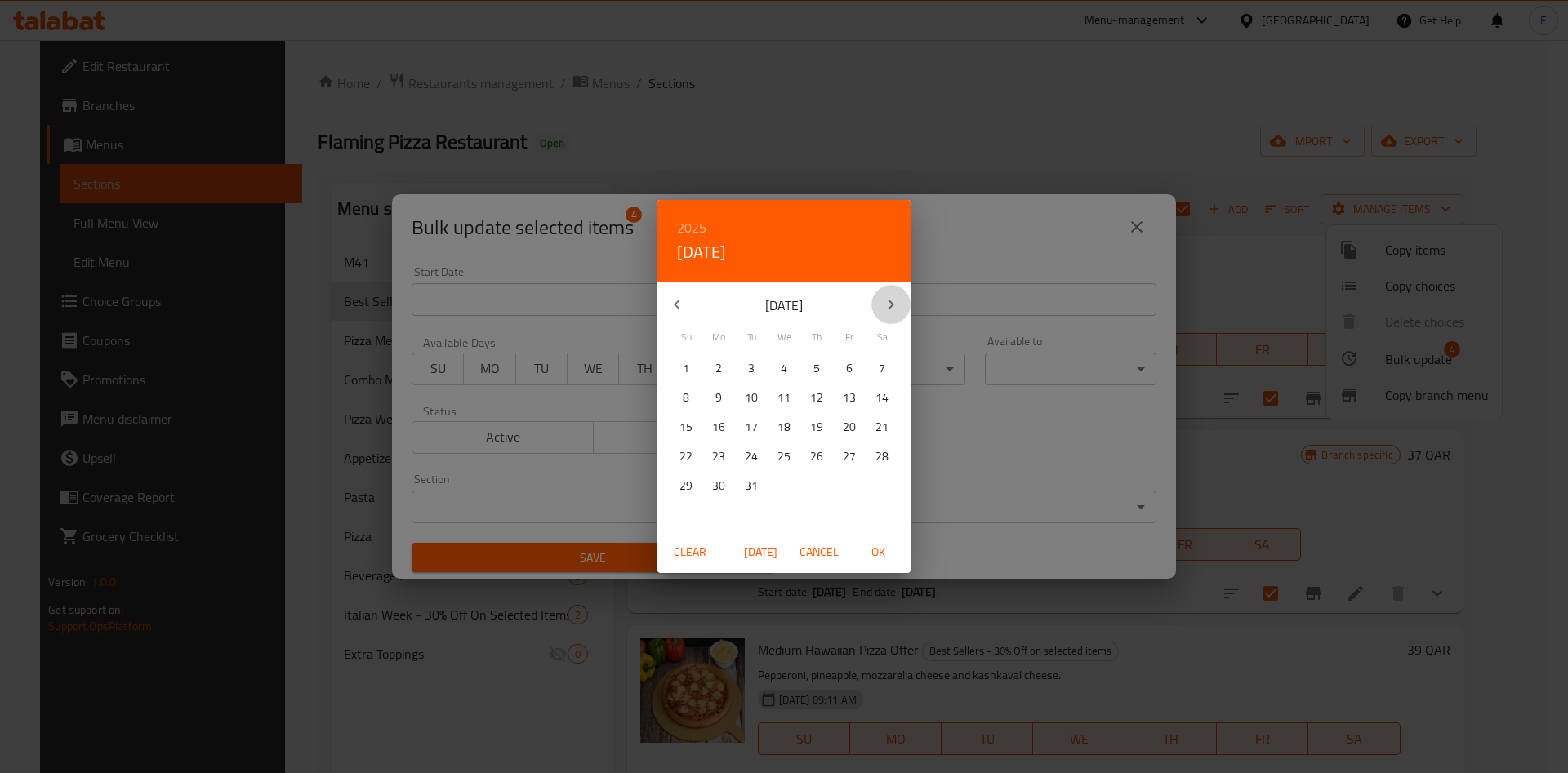
click at [886, 303] on icon "button" at bounding box center [890, 304] width 20 height 20
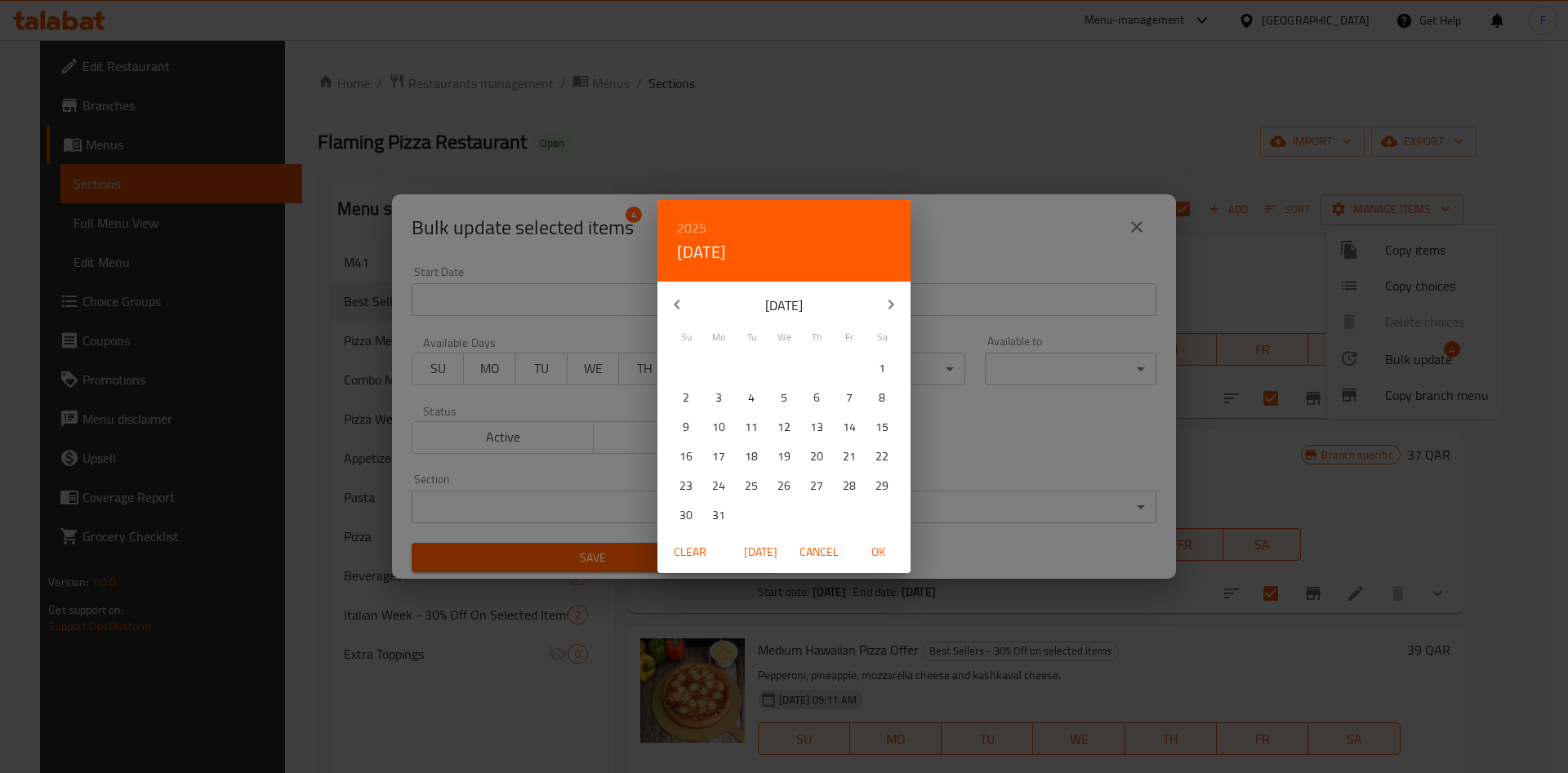
click at [886, 303] on icon "button" at bounding box center [890, 304] width 20 height 20
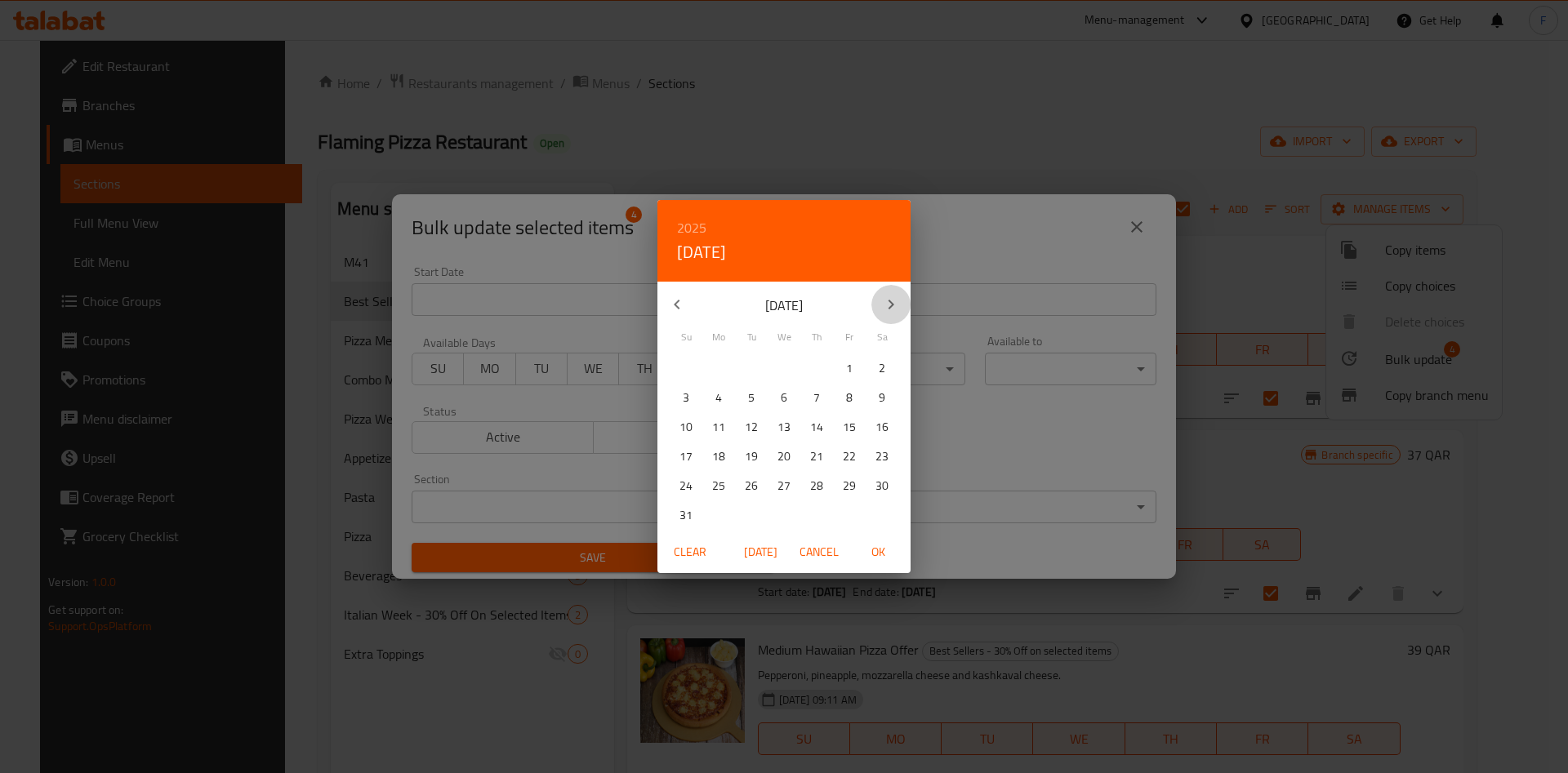
click at [886, 303] on icon "button" at bounding box center [890, 304] width 20 height 20
click at [886, 305] on icon "button" at bounding box center [890, 304] width 20 height 20
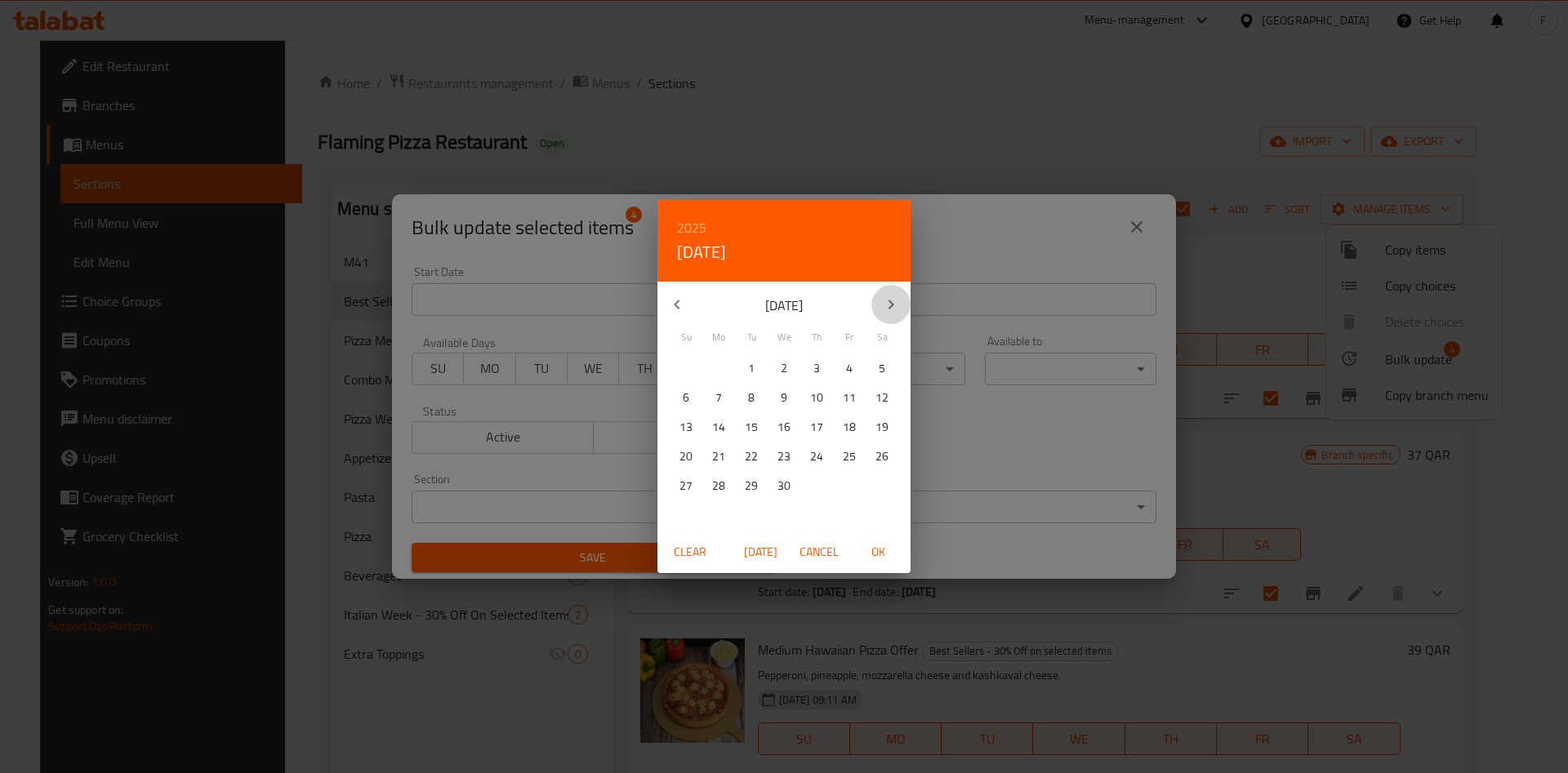
click at [886, 305] on icon "button" at bounding box center [890, 304] width 20 height 20
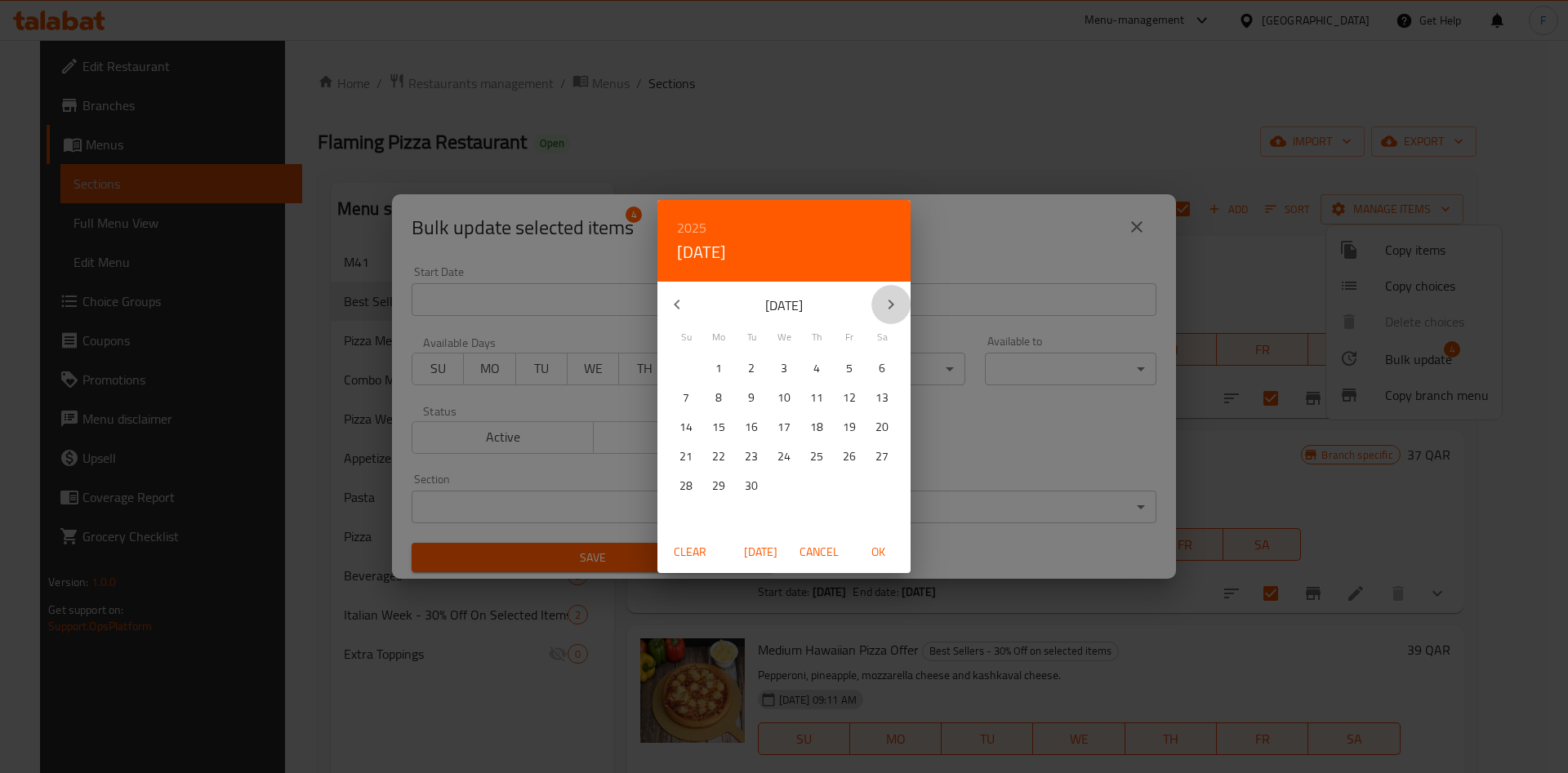
click at [886, 305] on icon "button" at bounding box center [890, 304] width 20 height 20
click at [719, 512] on p "31" at bounding box center [718, 515] width 13 height 21
click at [887, 550] on span "OK" at bounding box center [878, 552] width 40 height 21
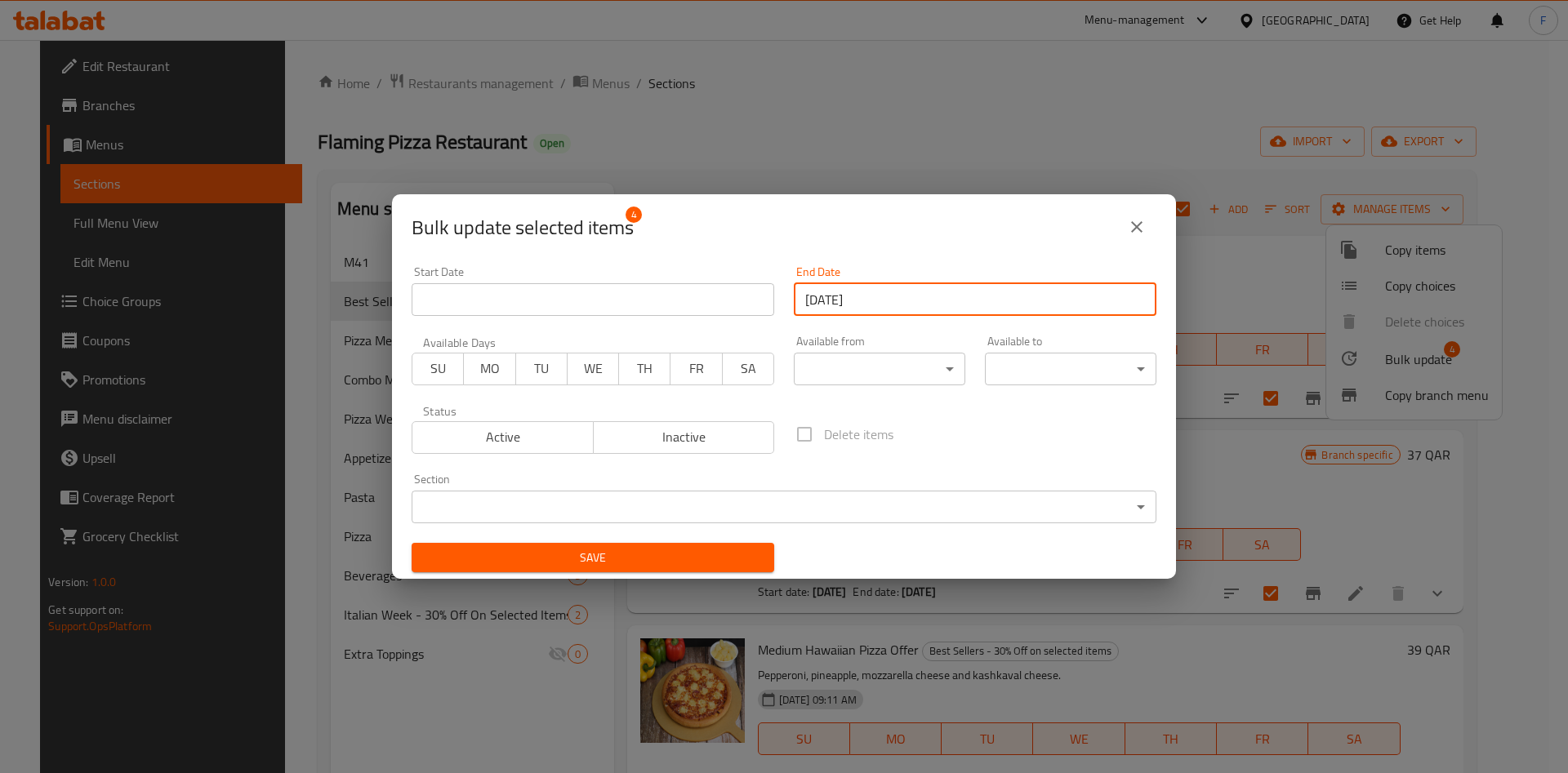
type input "[DATE]"
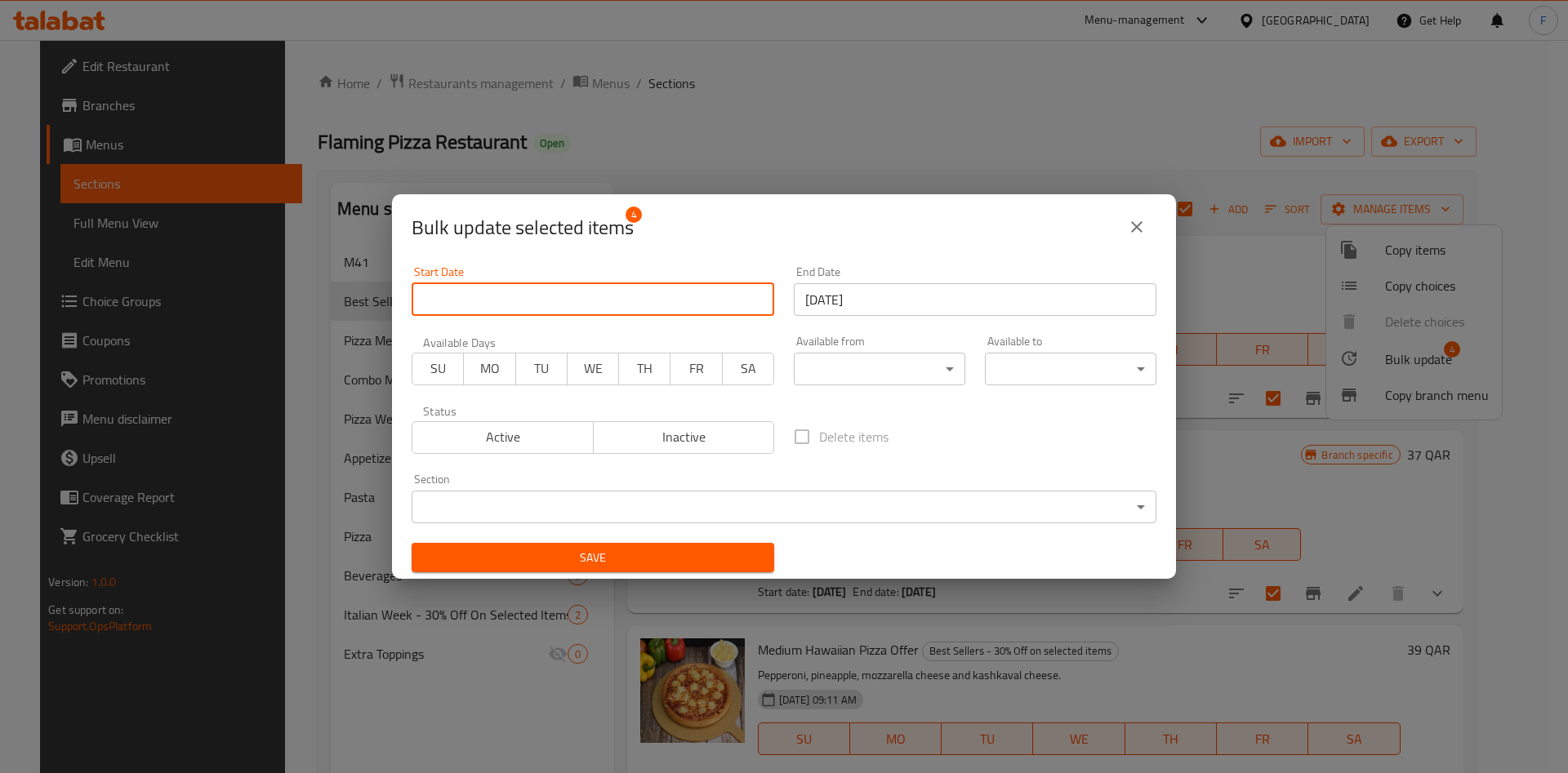
click at [537, 307] on input "Start Date" at bounding box center [593, 300] width 363 height 33
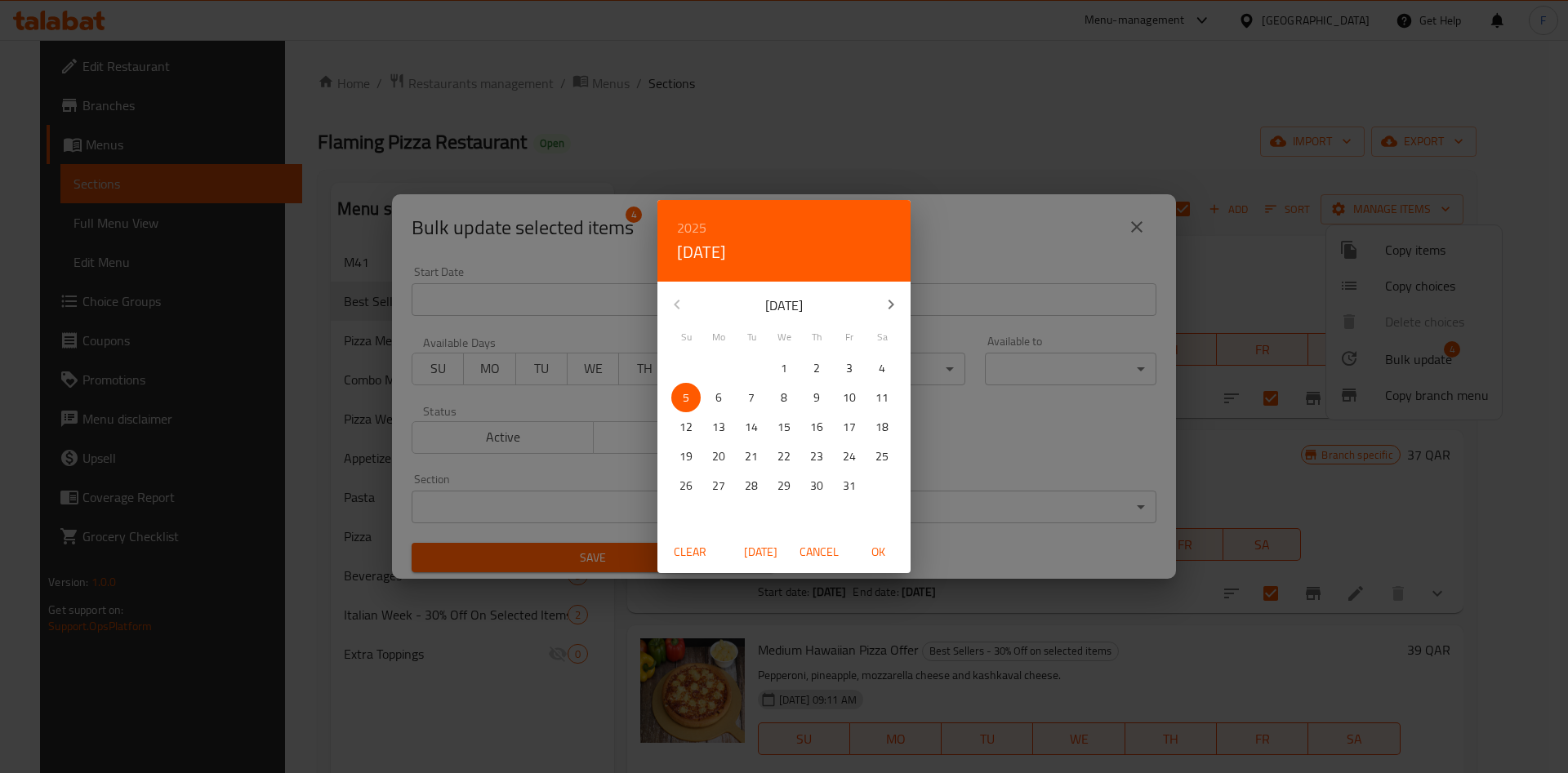
click at [696, 393] on span "5" at bounding box center [686, 398] width 29 height 21
click at [869, 542] on span "OK" at bounding box center [878, 552] width 40 height 21
type input "[DATE]"
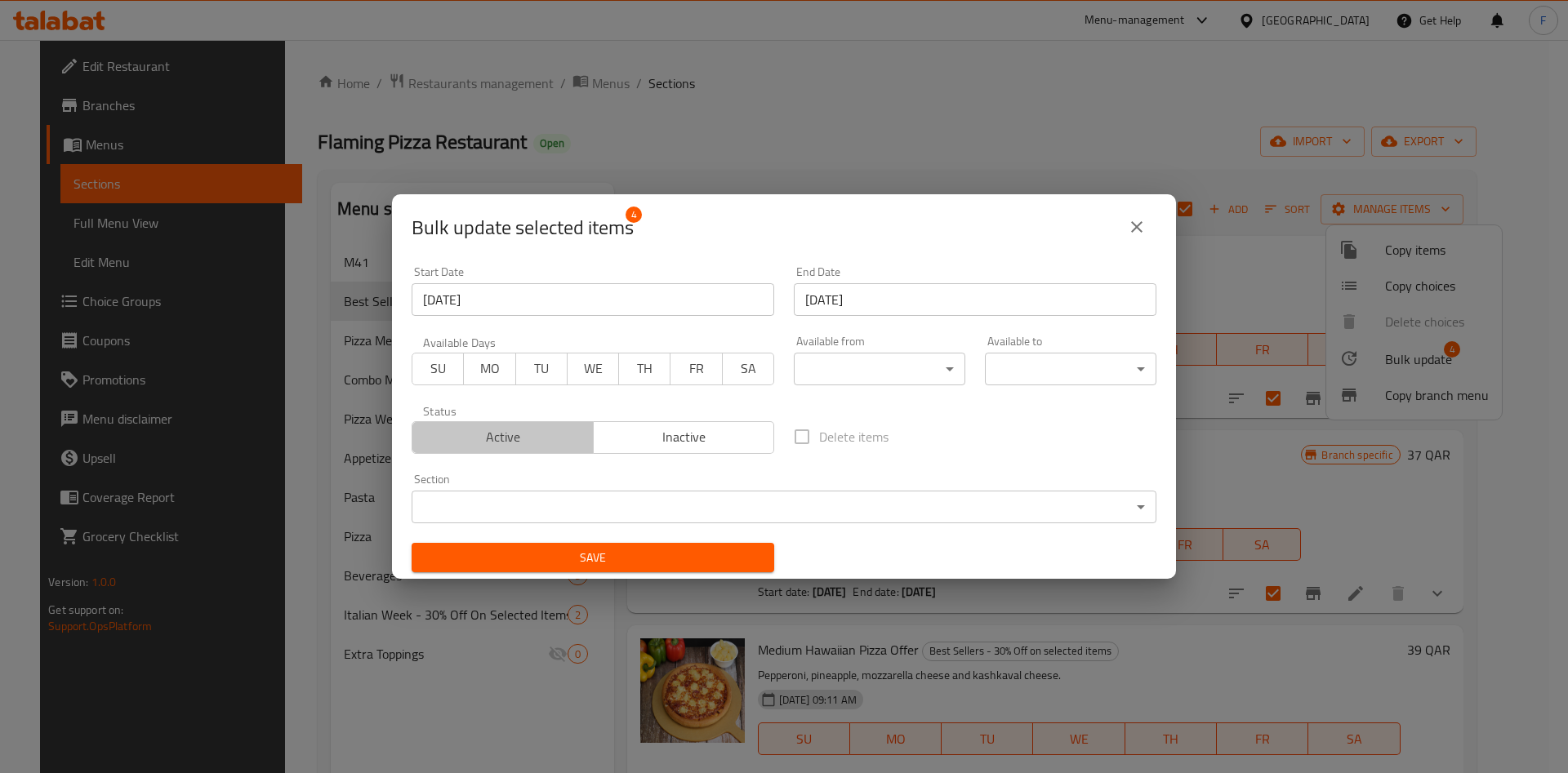
click at [517, 435] on span "Active" at bounding box center [503, 437] width 168 height 24
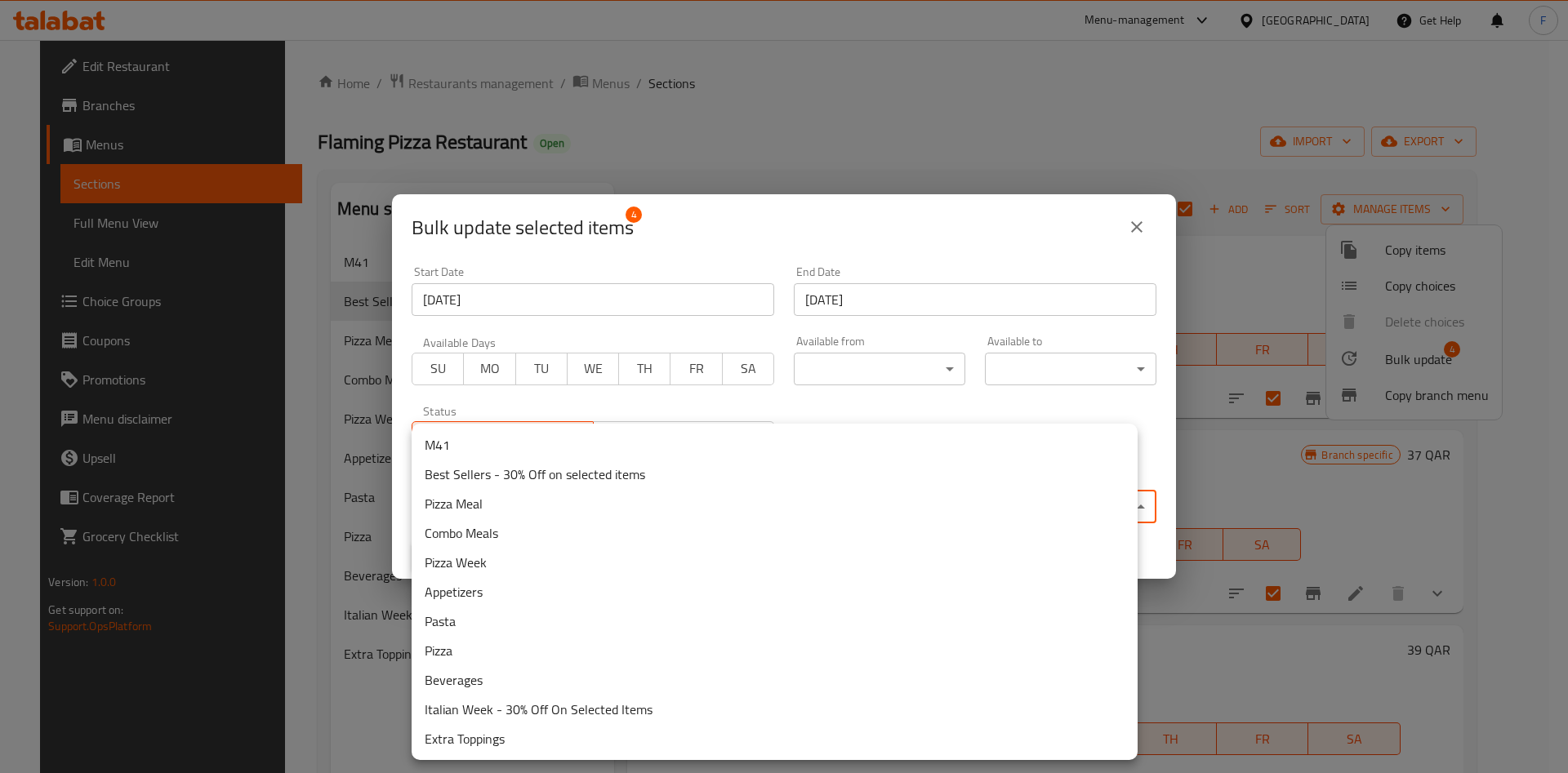
click at [526, 520] on body "​ Menu-management [GEOGRAPHIC_DATA] Get Help F Edit Restaurant Branches Menus S…" at bounding box center [784, 406] width 1568 height 733
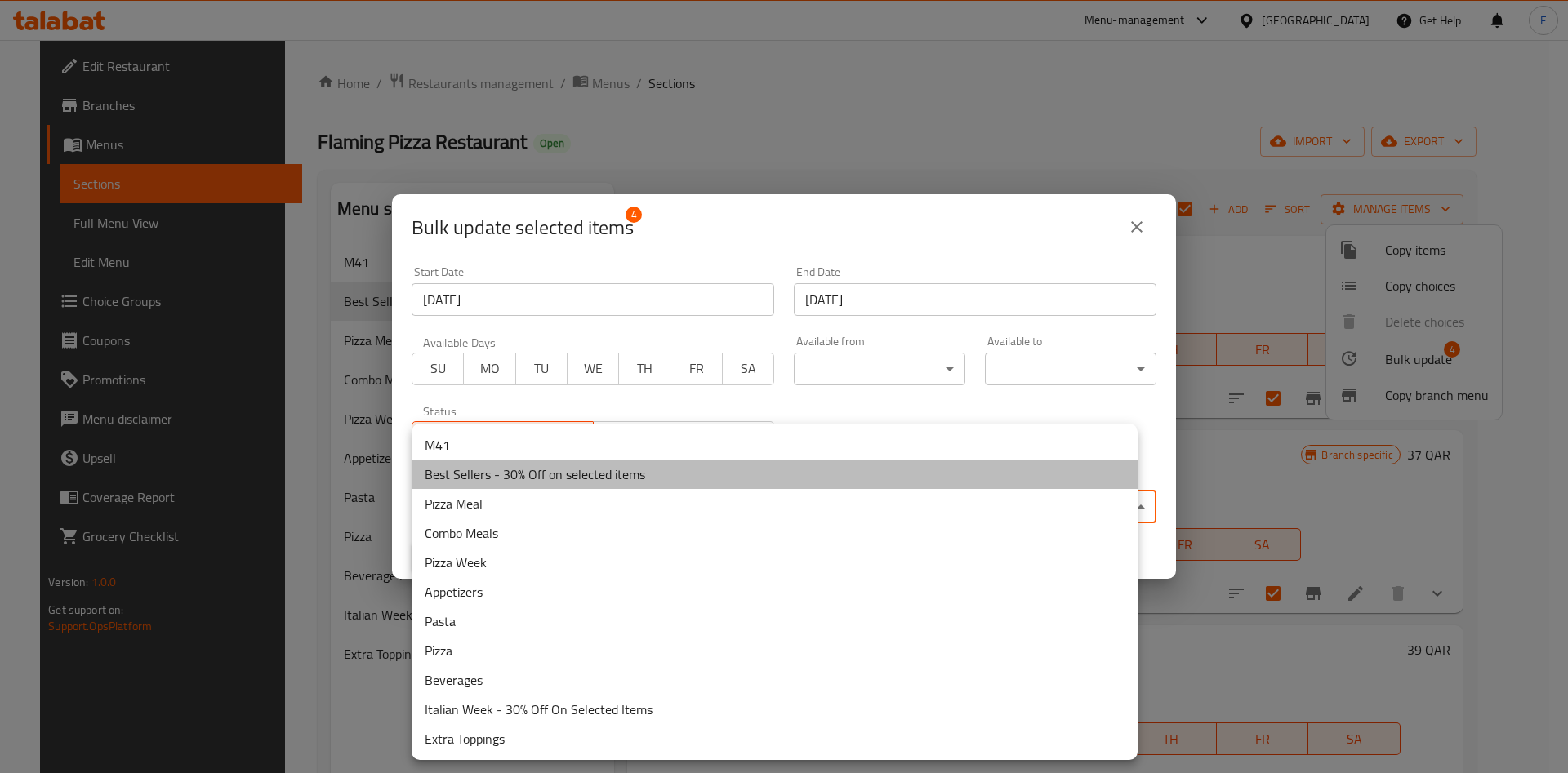
click at [549, 469] on li "Best Sellers - 30% Off on selected items" at bounding box center [774, 474] width 726 height 29
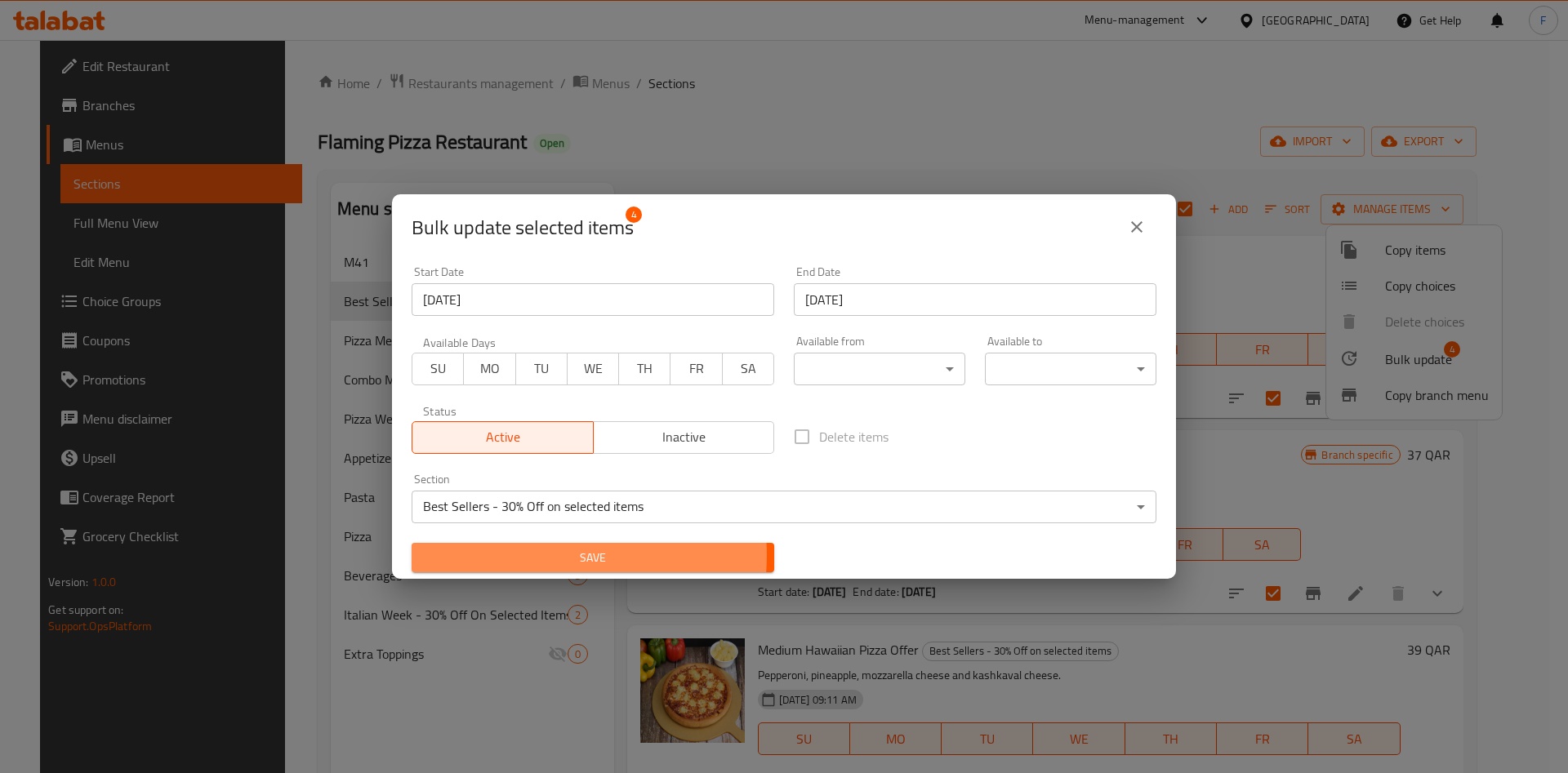
click at [556, 555] on span "Save" at bounding box center [593, 558] width 337 height 21
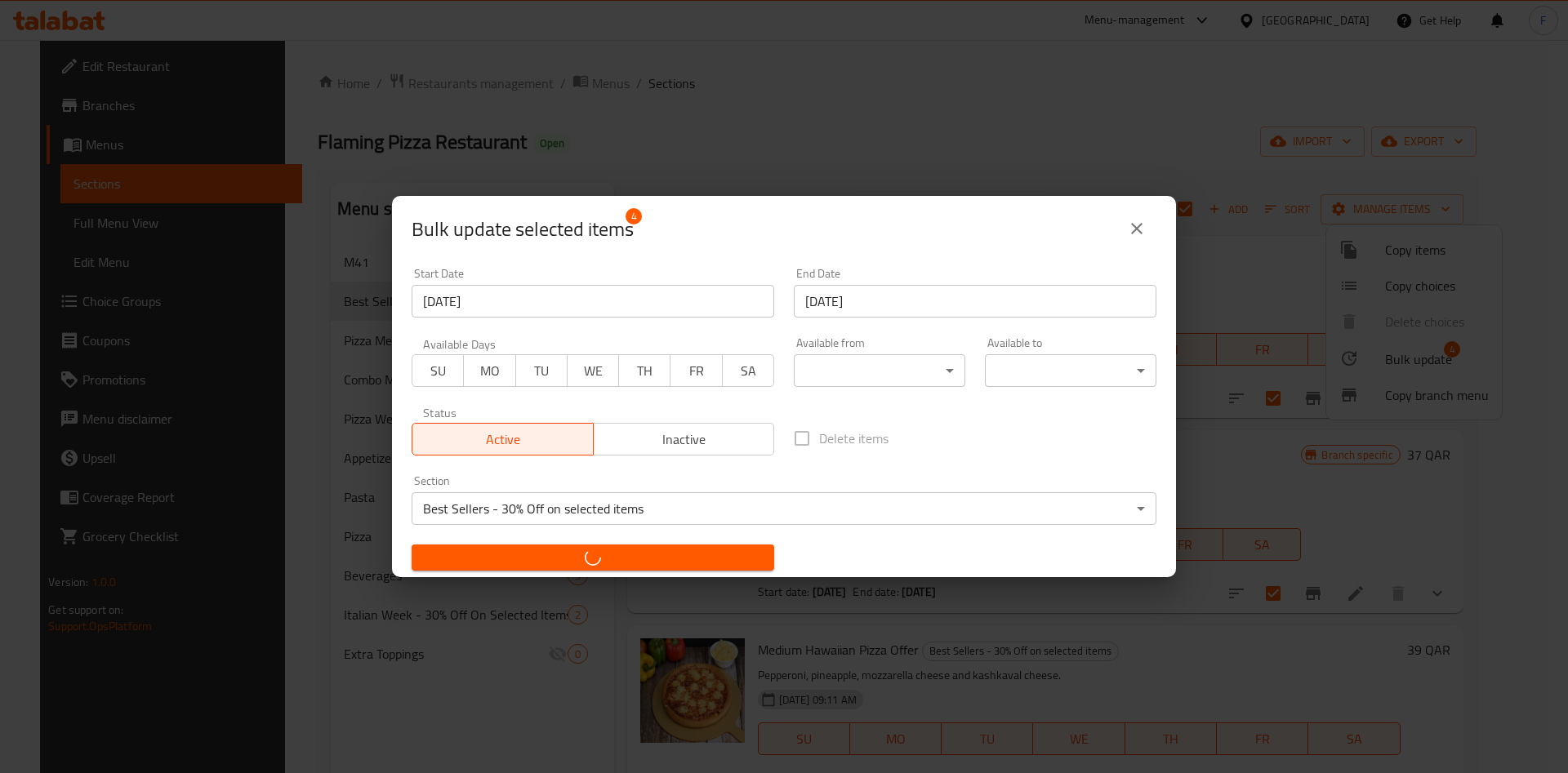
checkbox input "false"
